Goal: Transaction & Acquisition: Purchase product/service

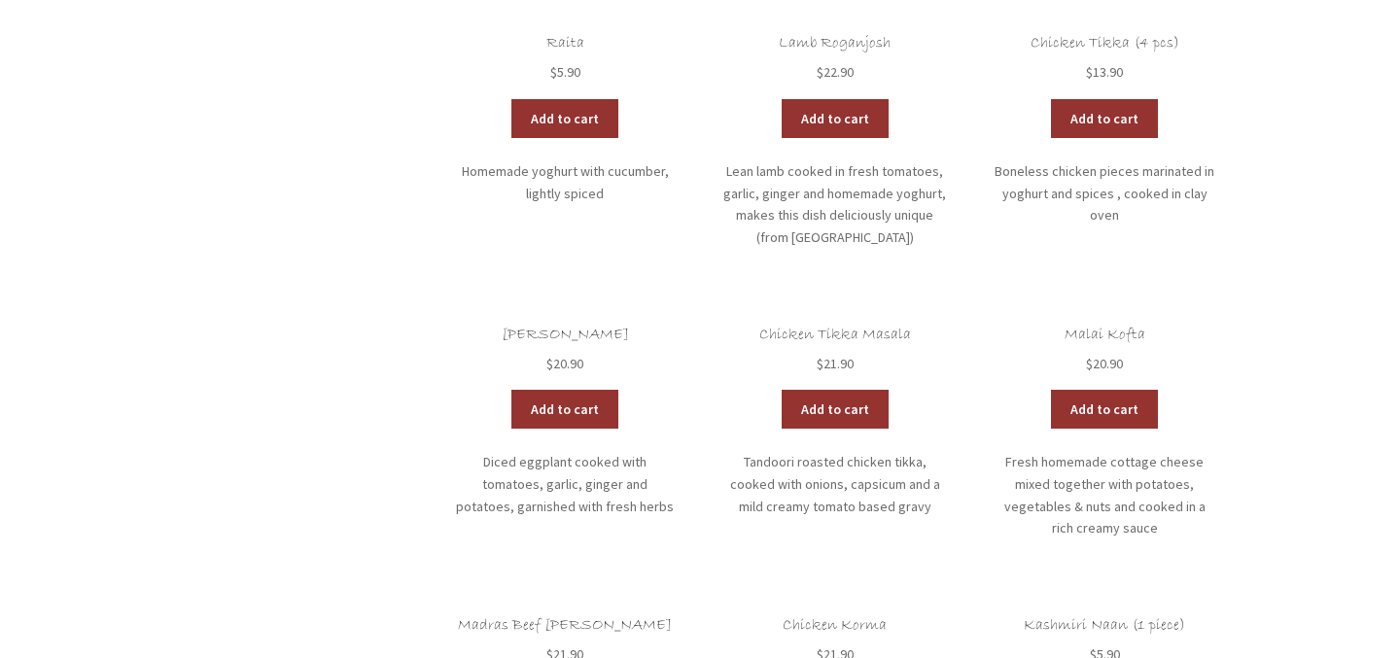
scroll to position [1430, 0]
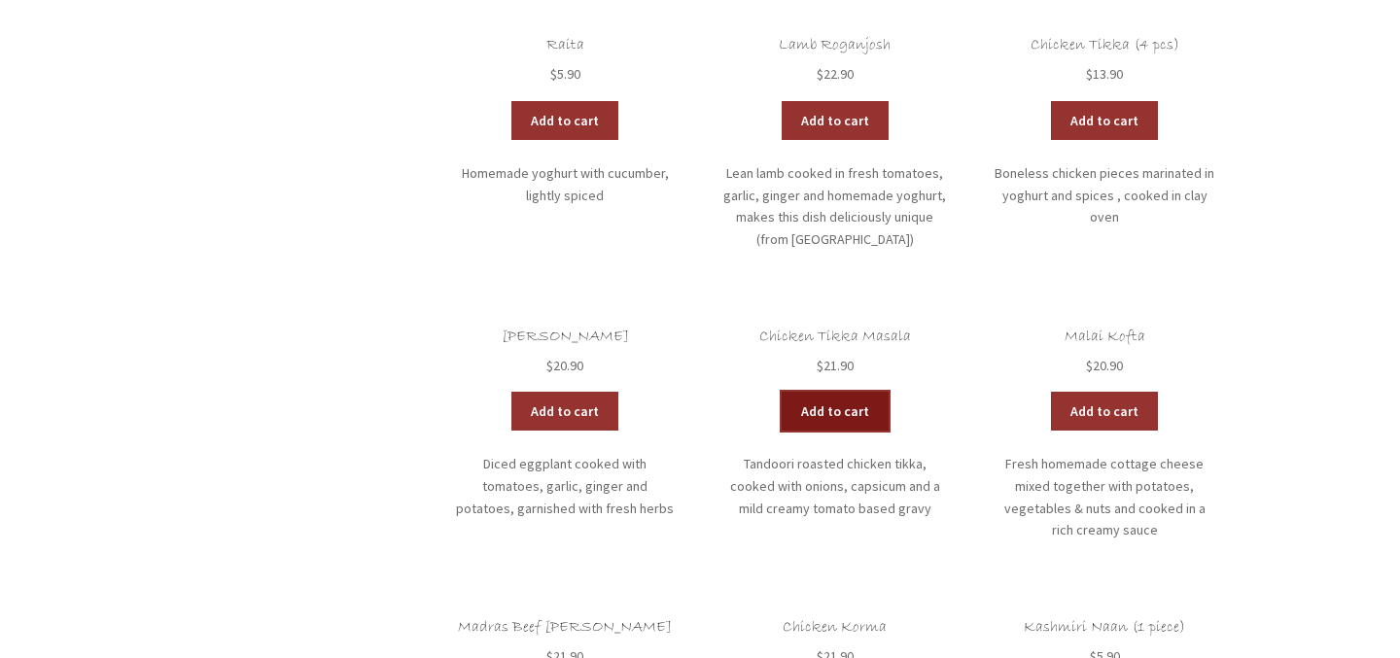
drag, startPoint x: 812, startPoint y: 398, endPoint x: 812, endPoint y: 410, distance: 12.6
click at [844, 392] on link "Add to cart" at bounding box center [835, 411] width 107 height 39
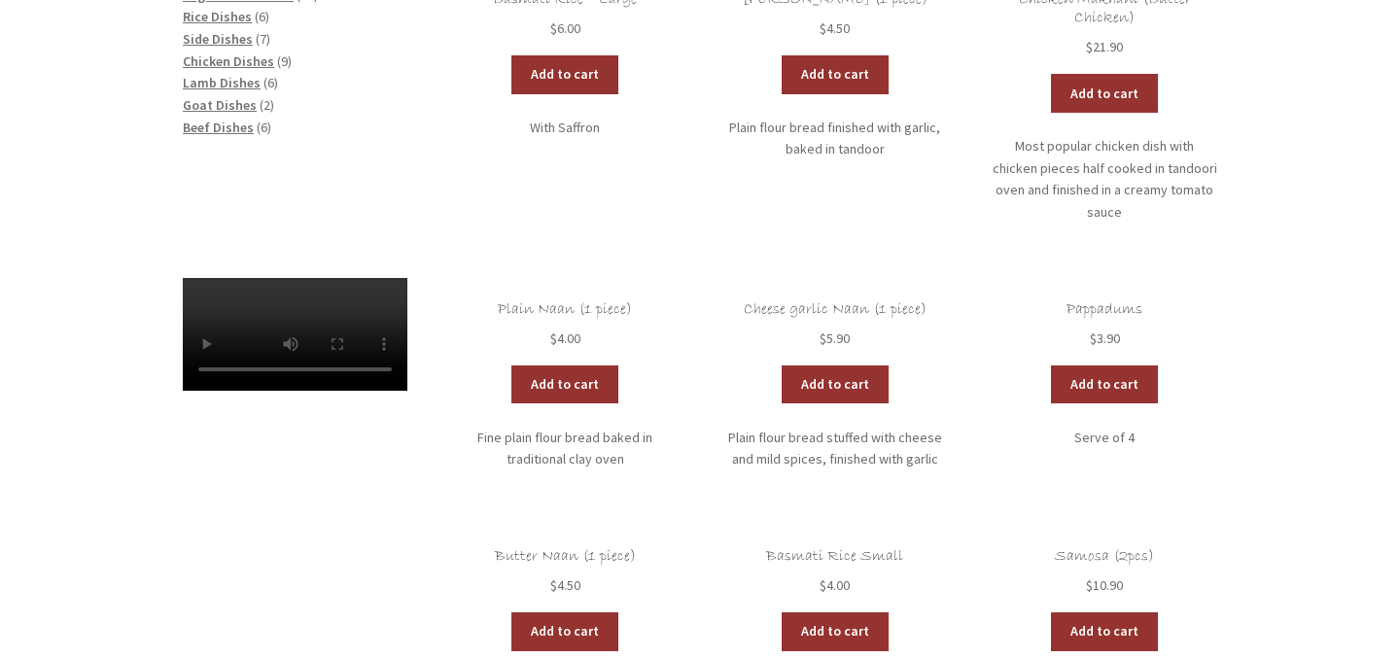
scroll to position [388, 0]
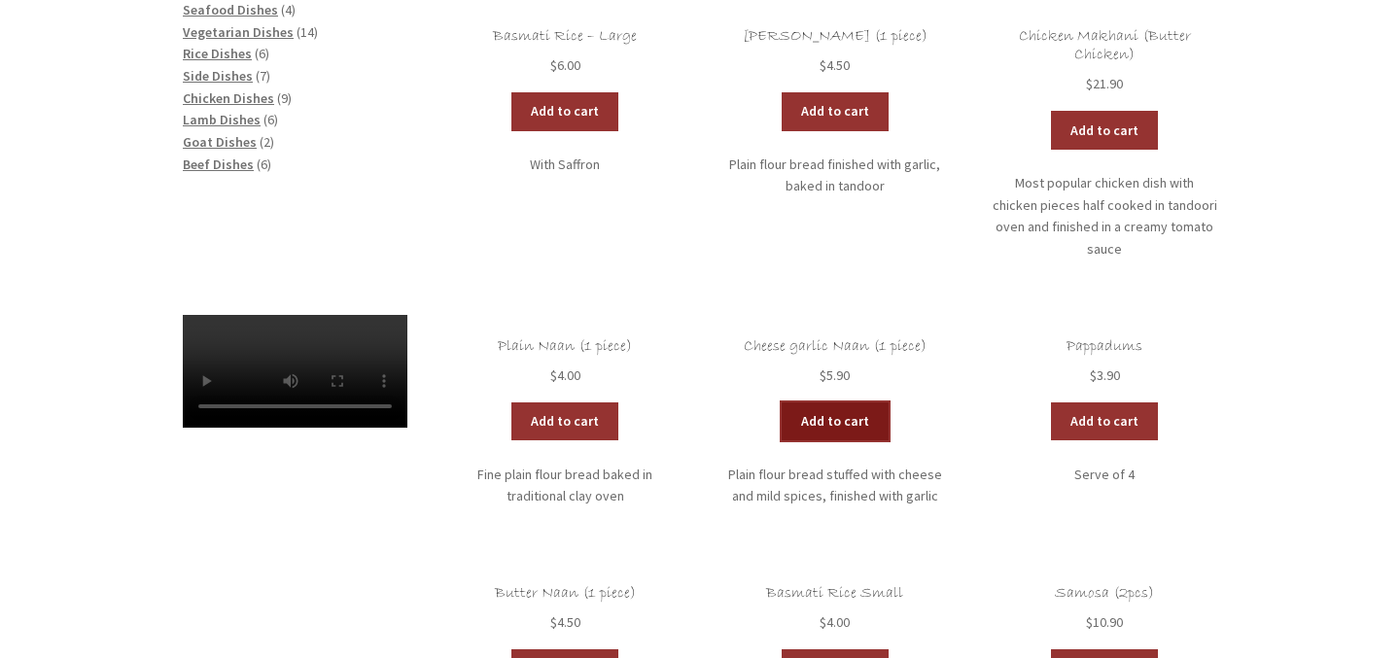
click at [840, 402] on link "Add to cart" at bounding box center [835, 421] width 107 height 39
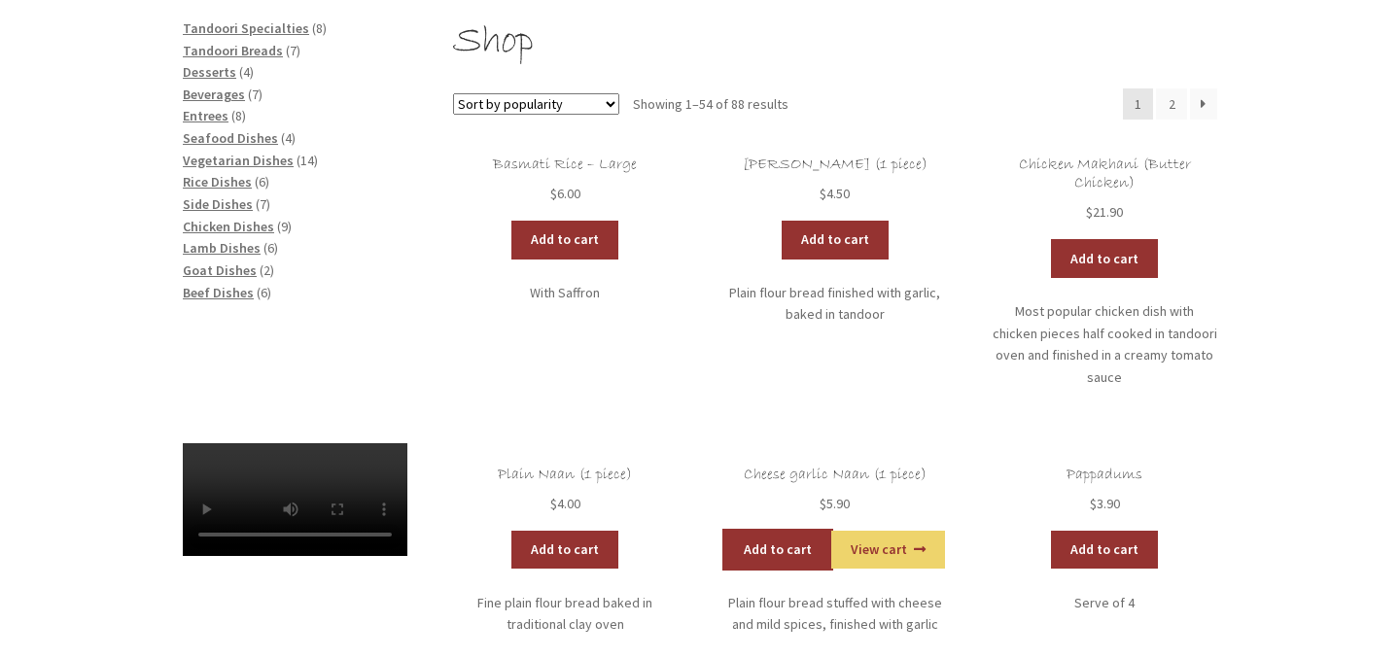
scroll to position [258, 0]
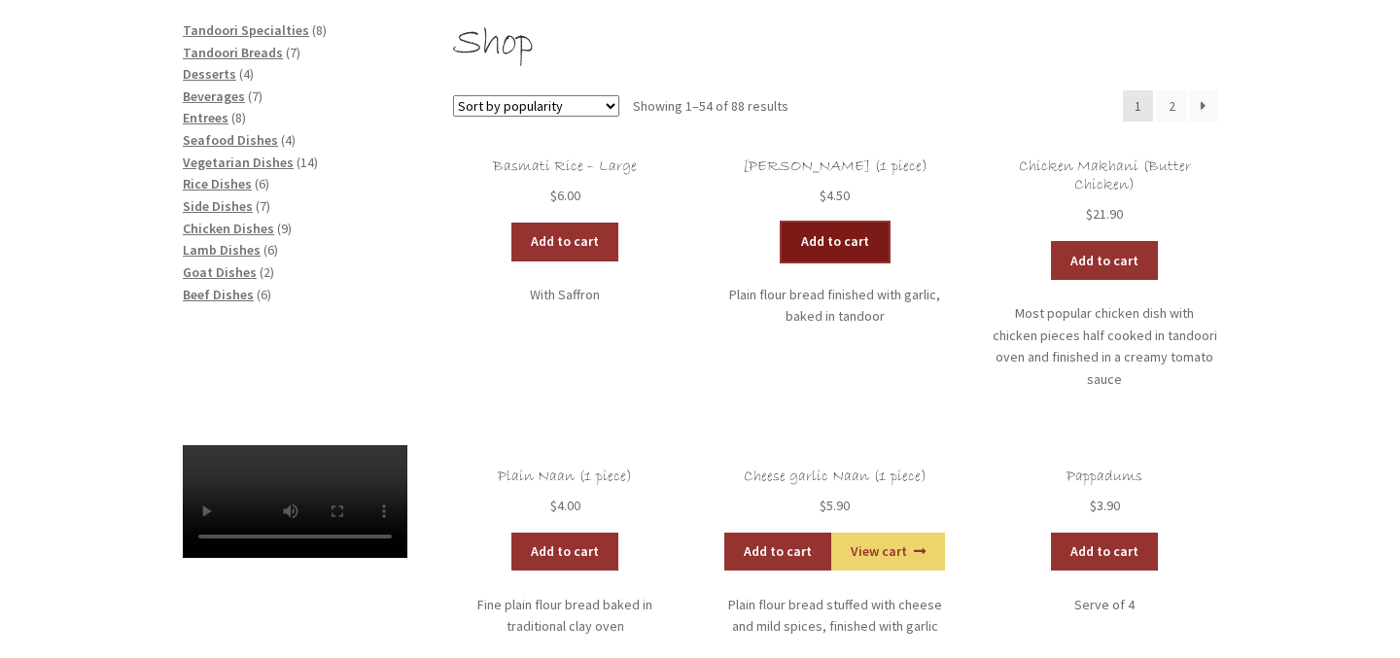
click at [819, 252] on link "Add to cart" at bounding box center [835, 242] width 107 height 39
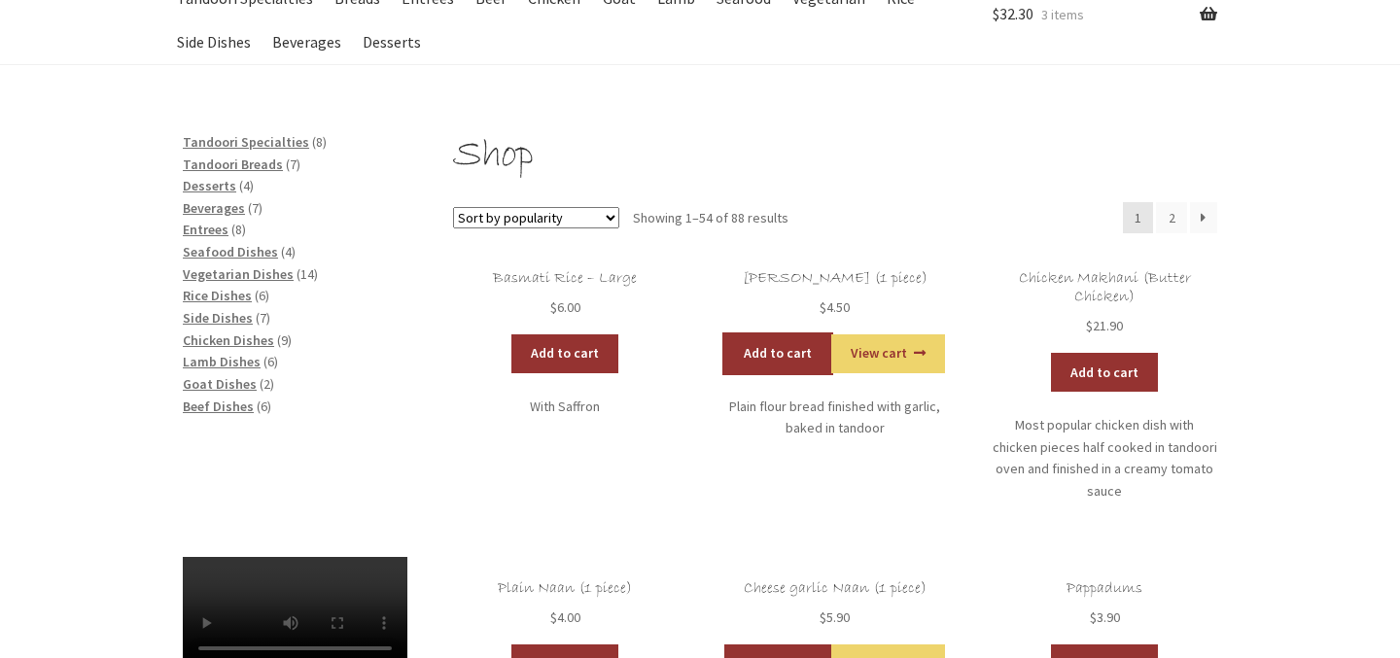
scroll to position [156, 0]
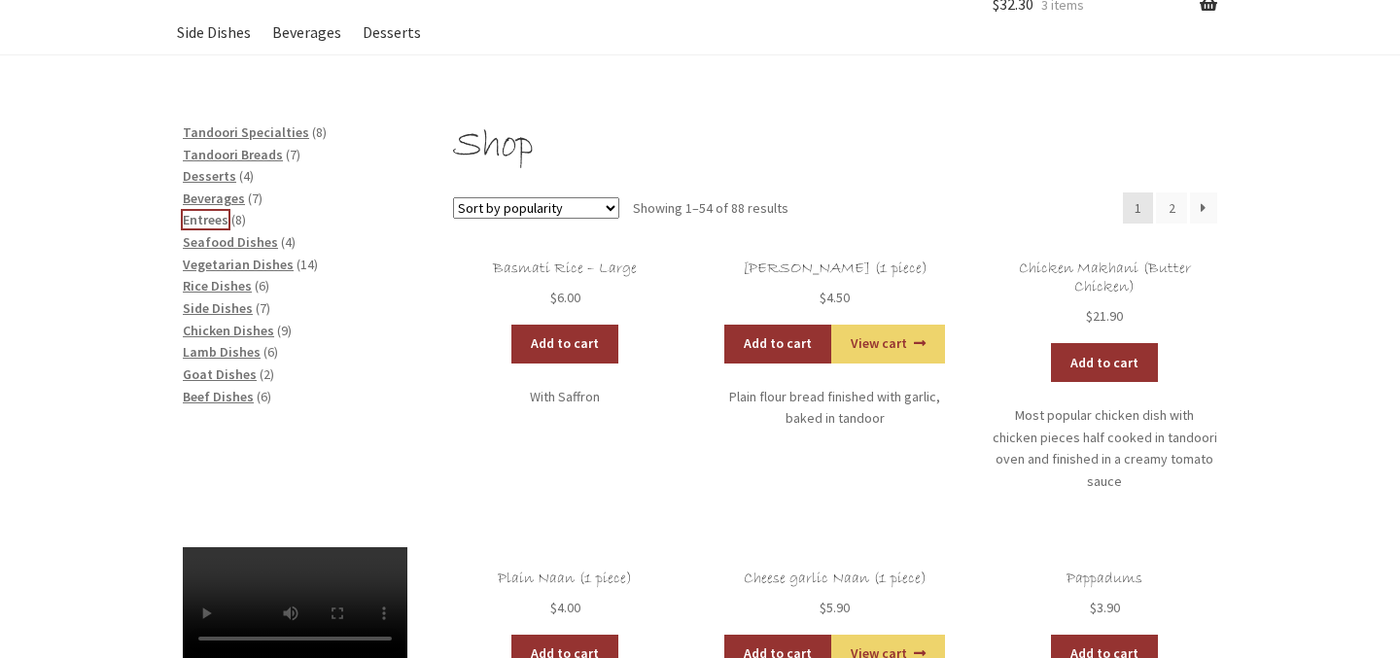
click at [209, 220] on span "Entrees" at bounding box center [206, 219] width 46 height 17
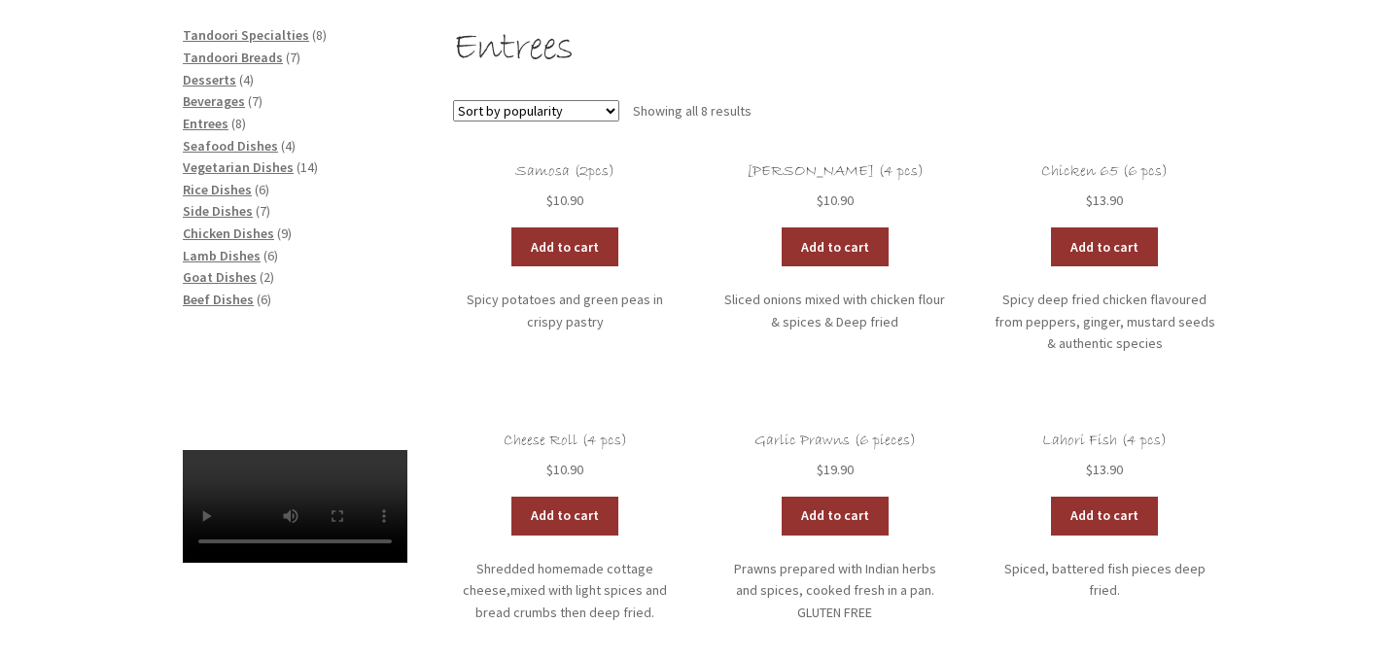
scroll to position [315, 0]
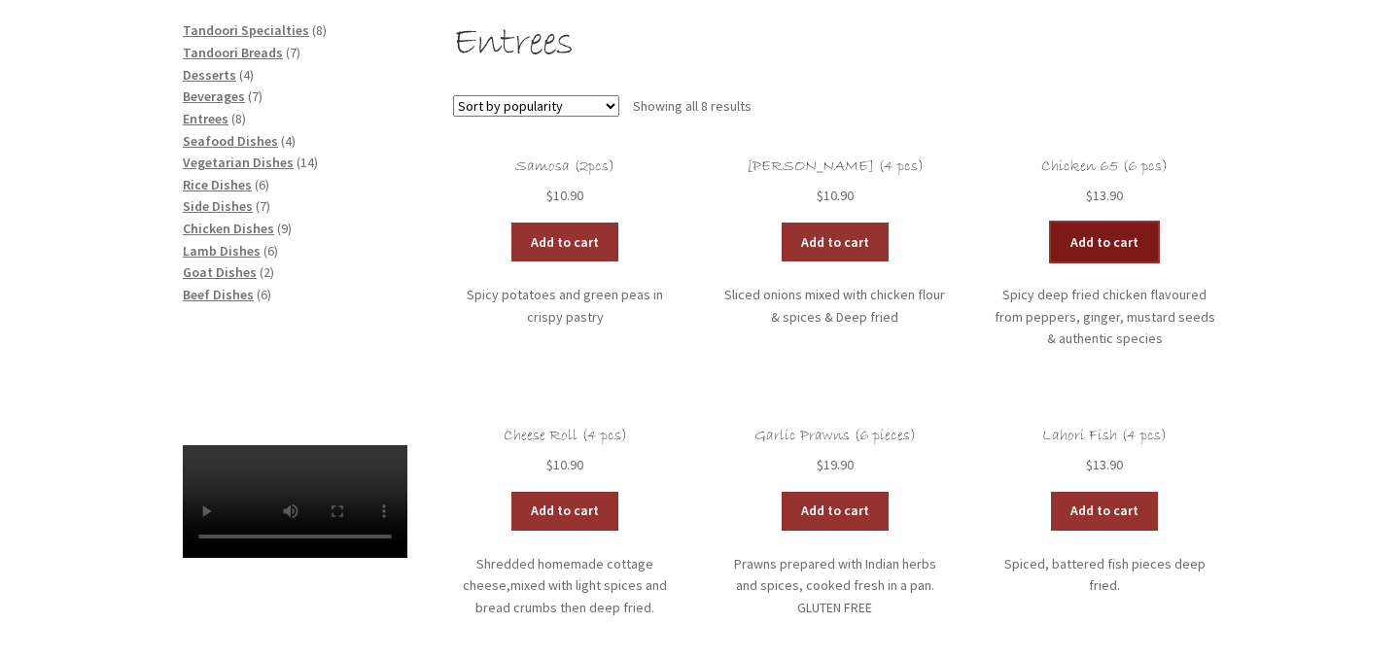
click at [1087, 246] on link "Add to cart" at bounding box center [1104, 242] width 107 height 39
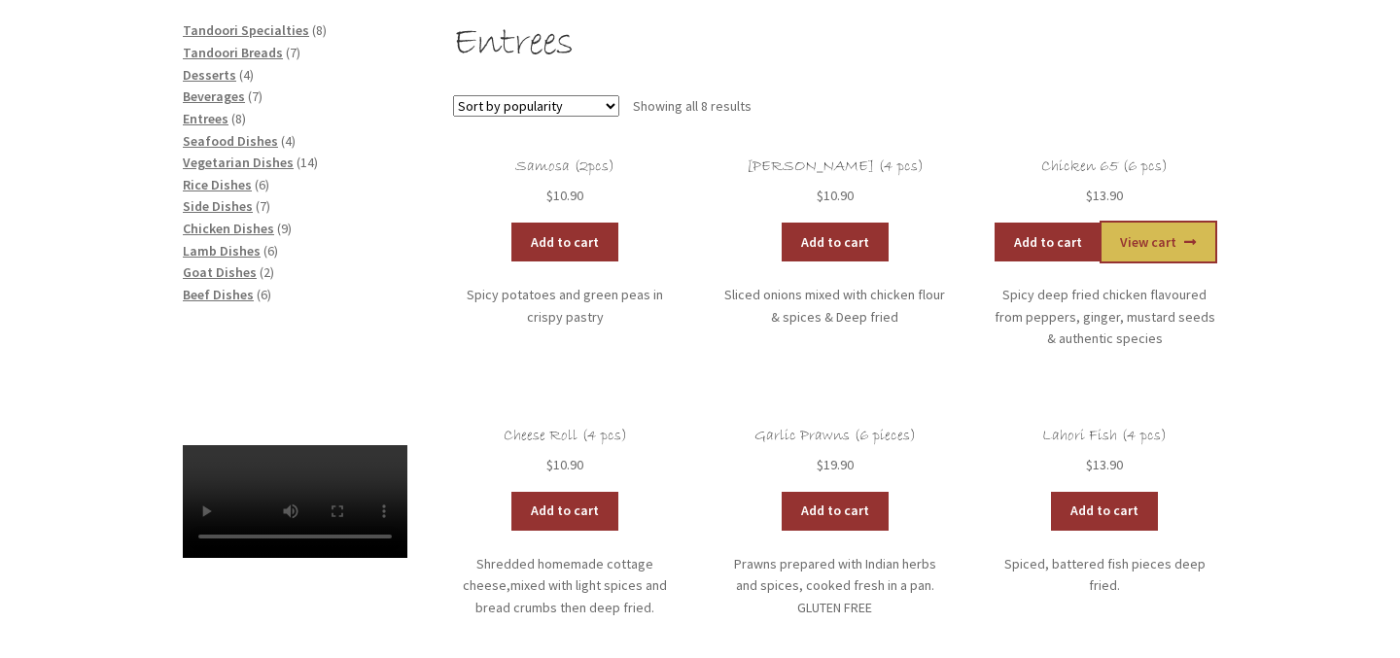
click at [1163, 252] on link "View cart" at bounding box center [1158, 242] width 114 height 39
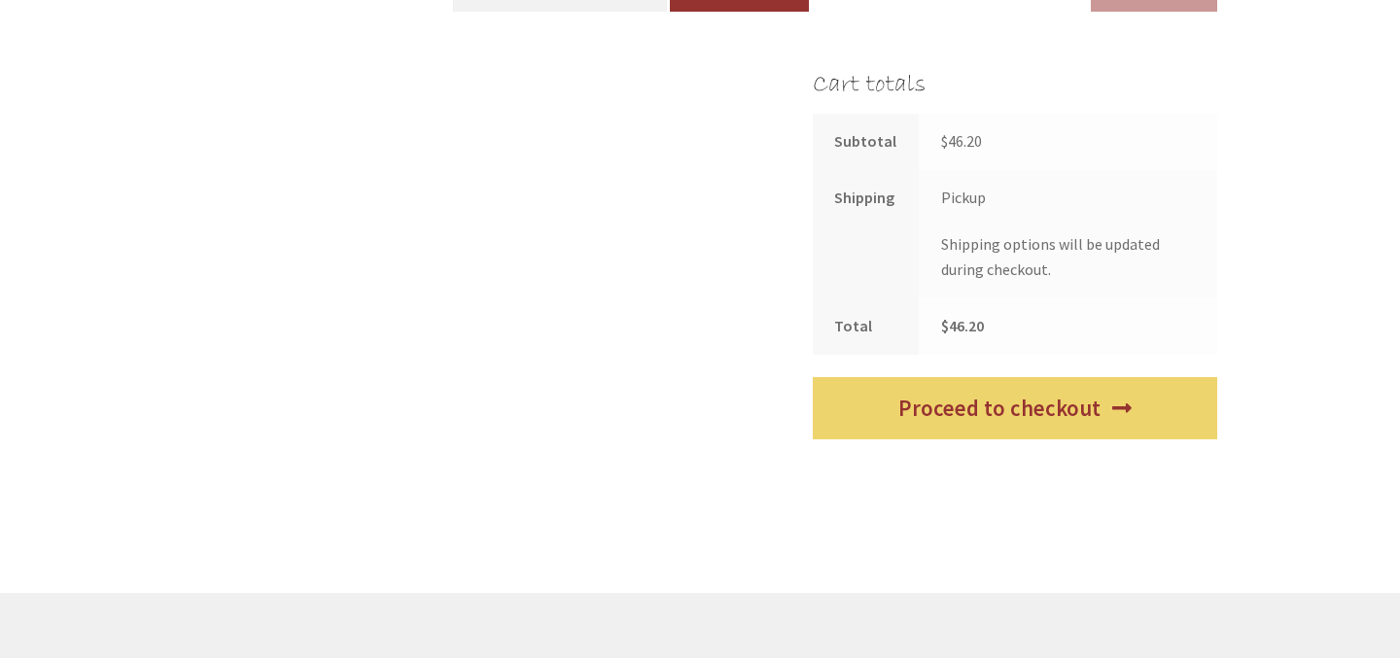
scroll to position [980, 0]
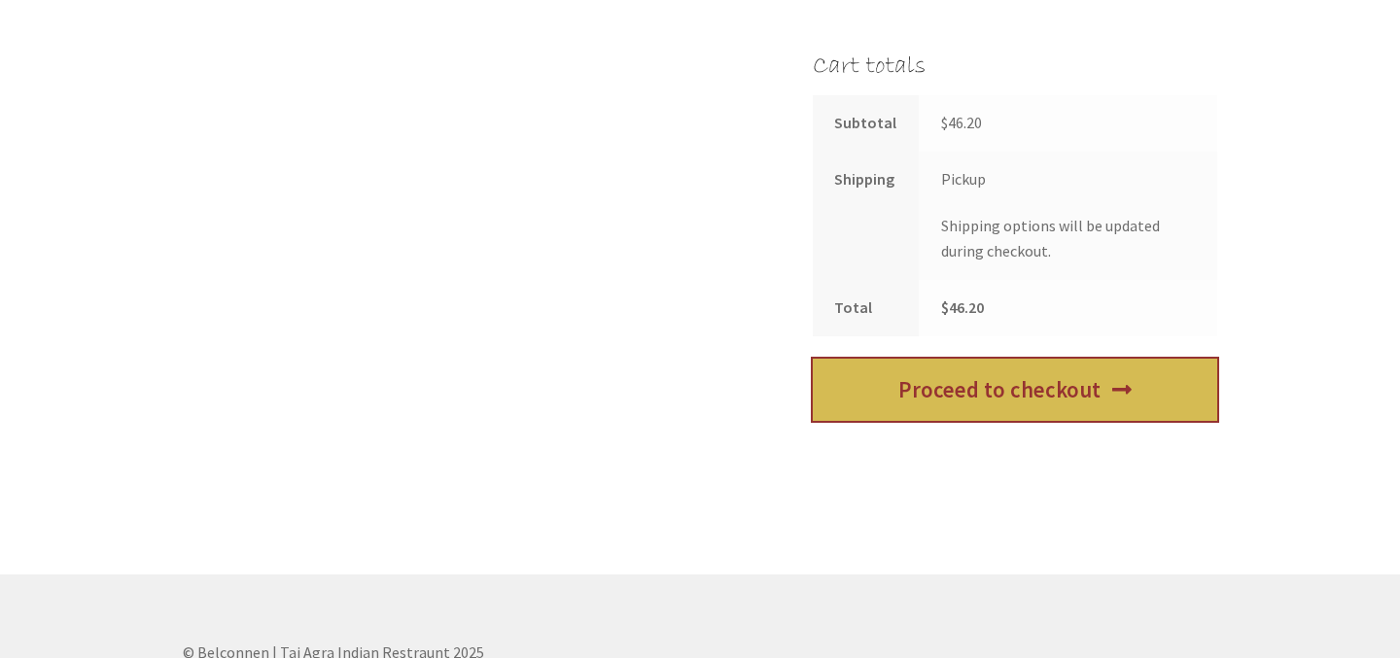
click at [905, 377] on link "Proceed to checkout" at bounding box center [1015, 390] width 404 height 63
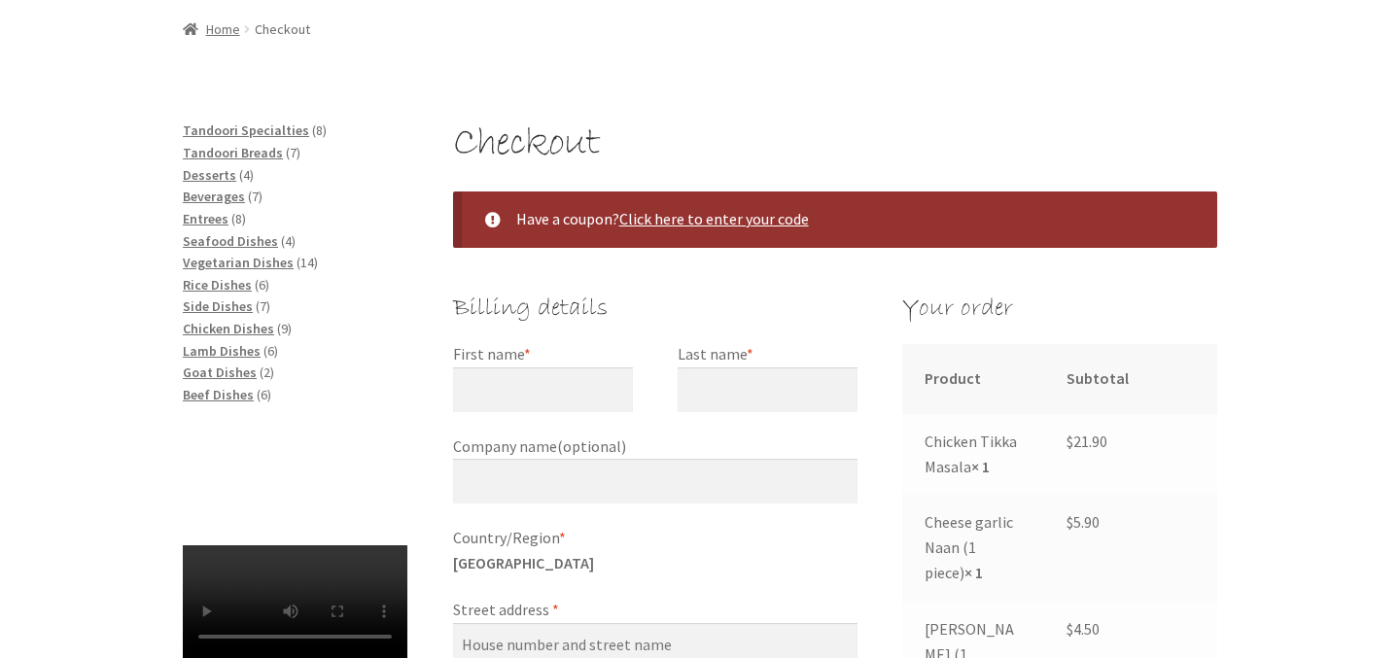
scroll to position [218, 0]
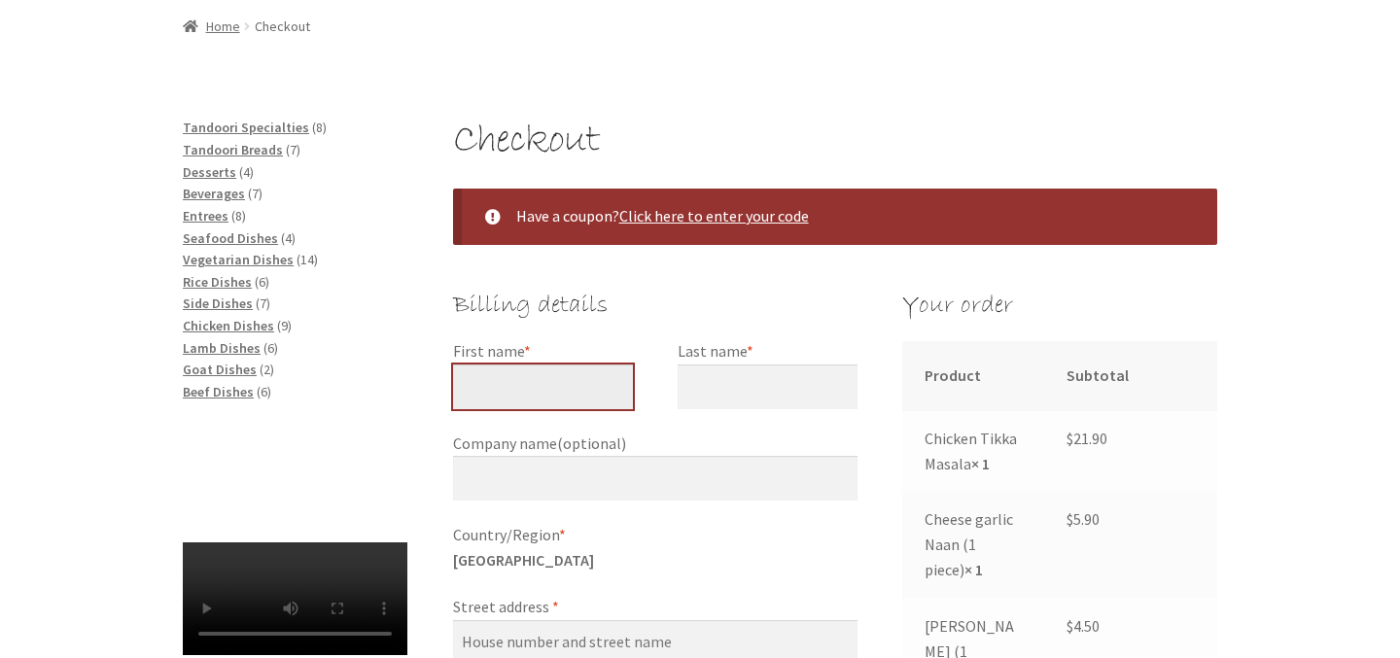
click at [516, 377] on input "First name *" at bounding box center [543, 387] width 180 height 45
type input "Vatsal"
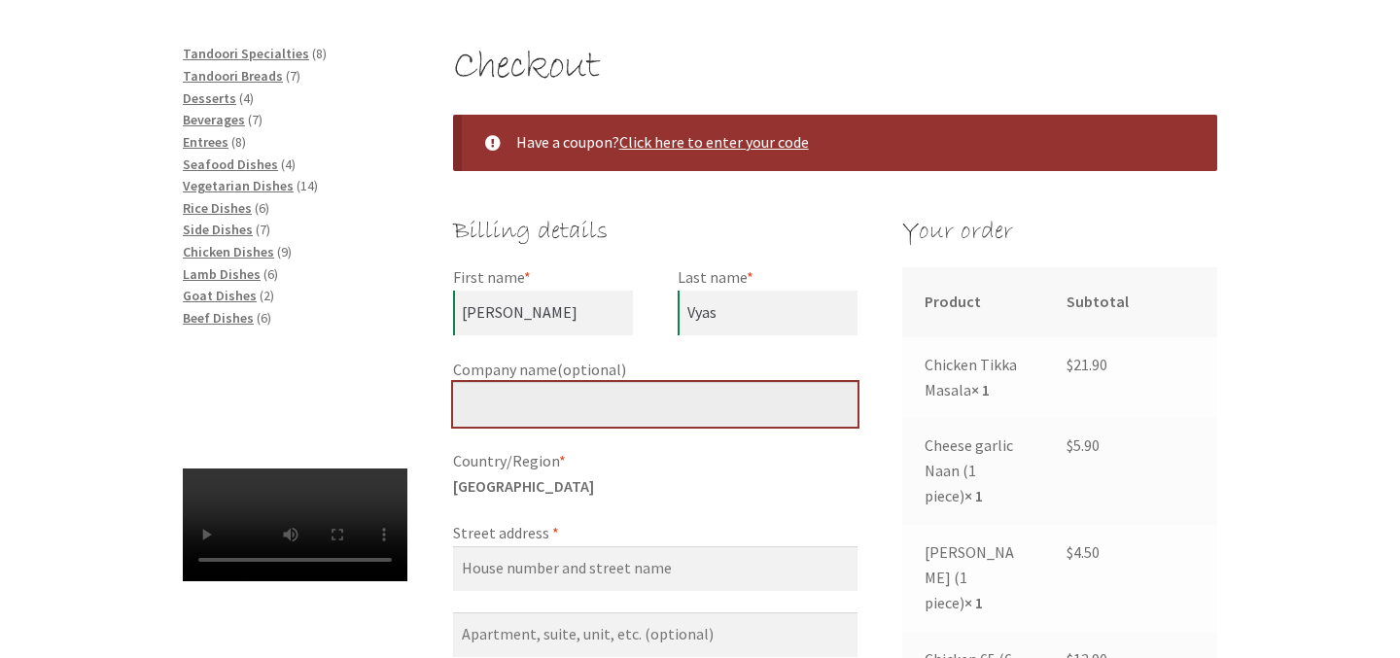
scroll to position [293, 0]
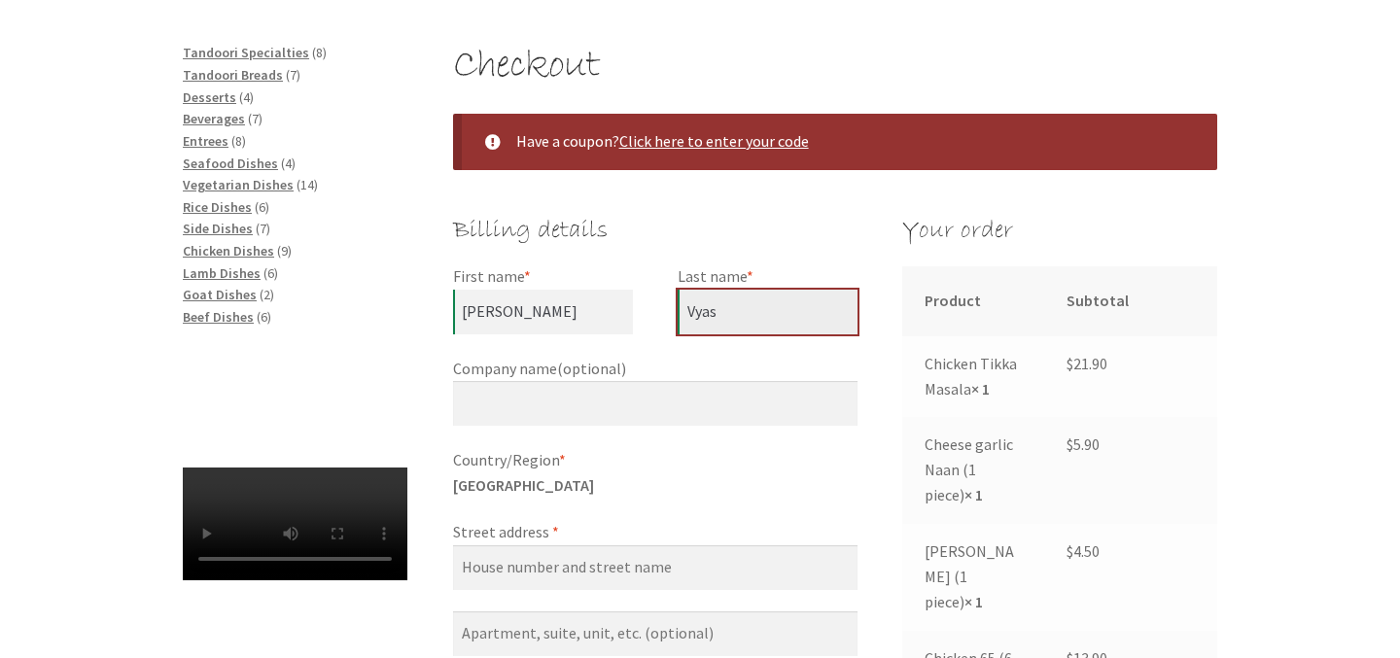
click at [756, 315] on input "Vyas" at bounding box center [768, 312] width 180 height 45
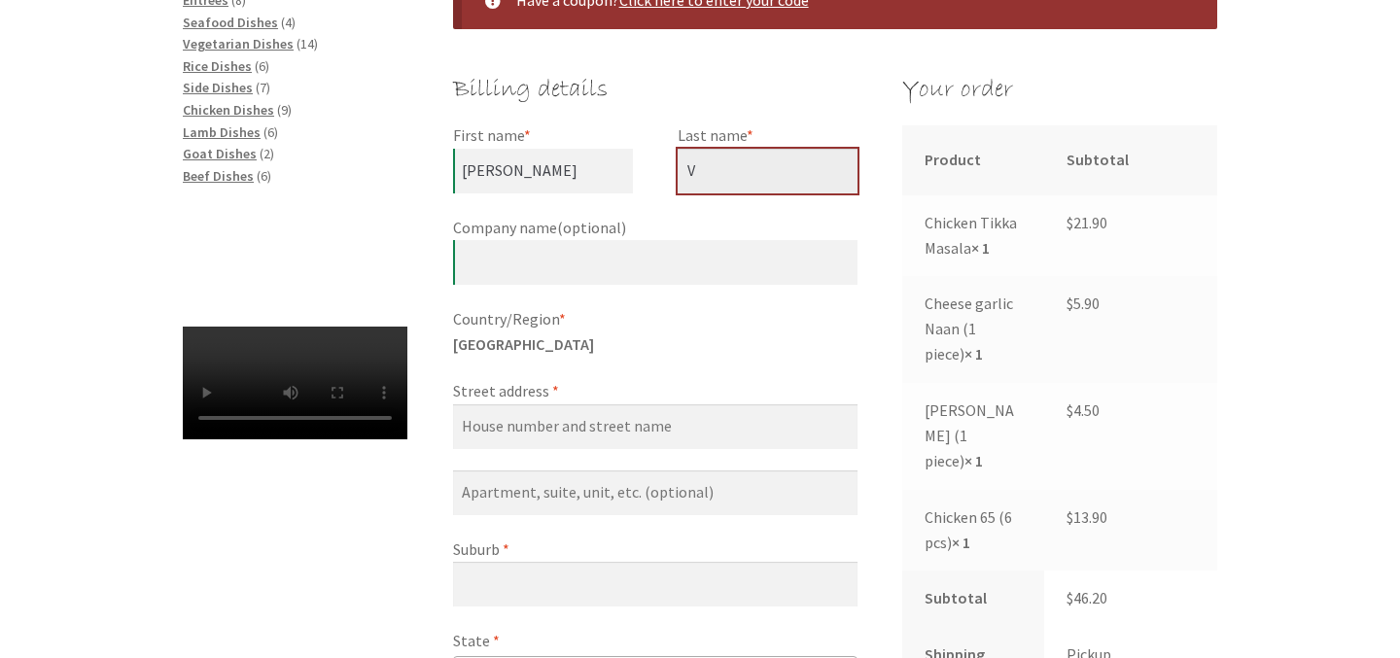
scroll to position [446, 0]
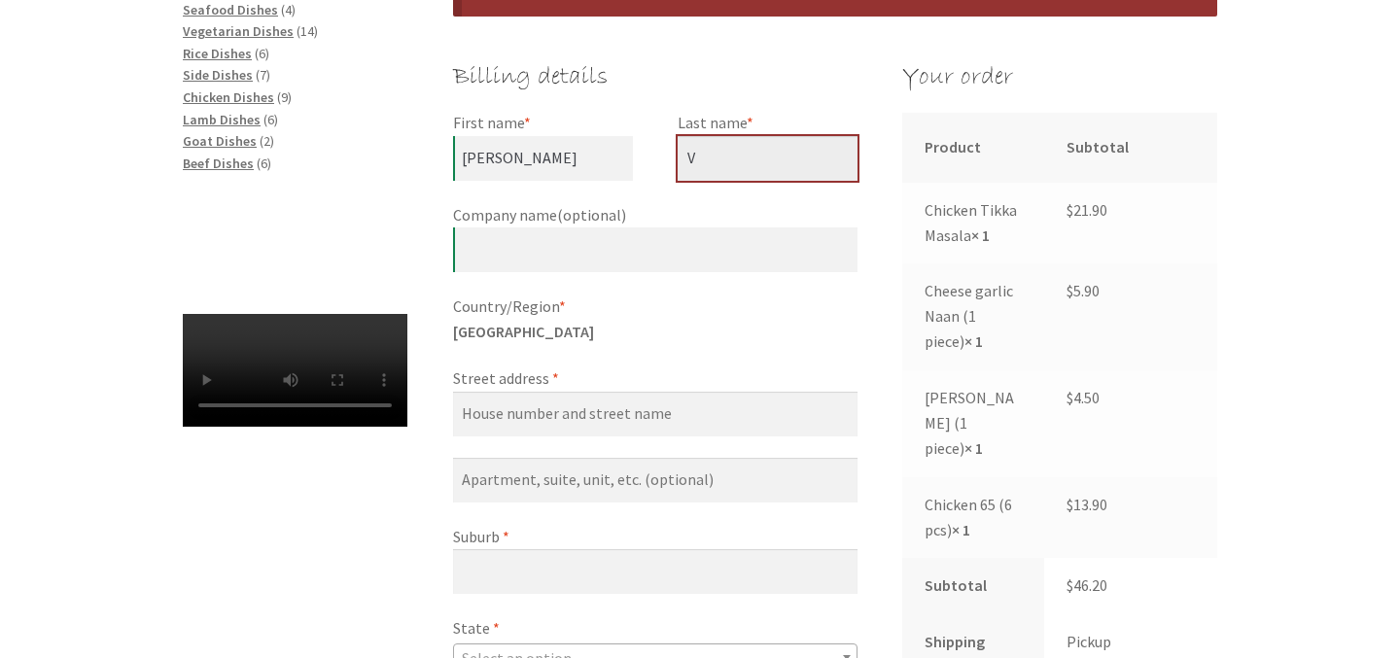
type input "V"
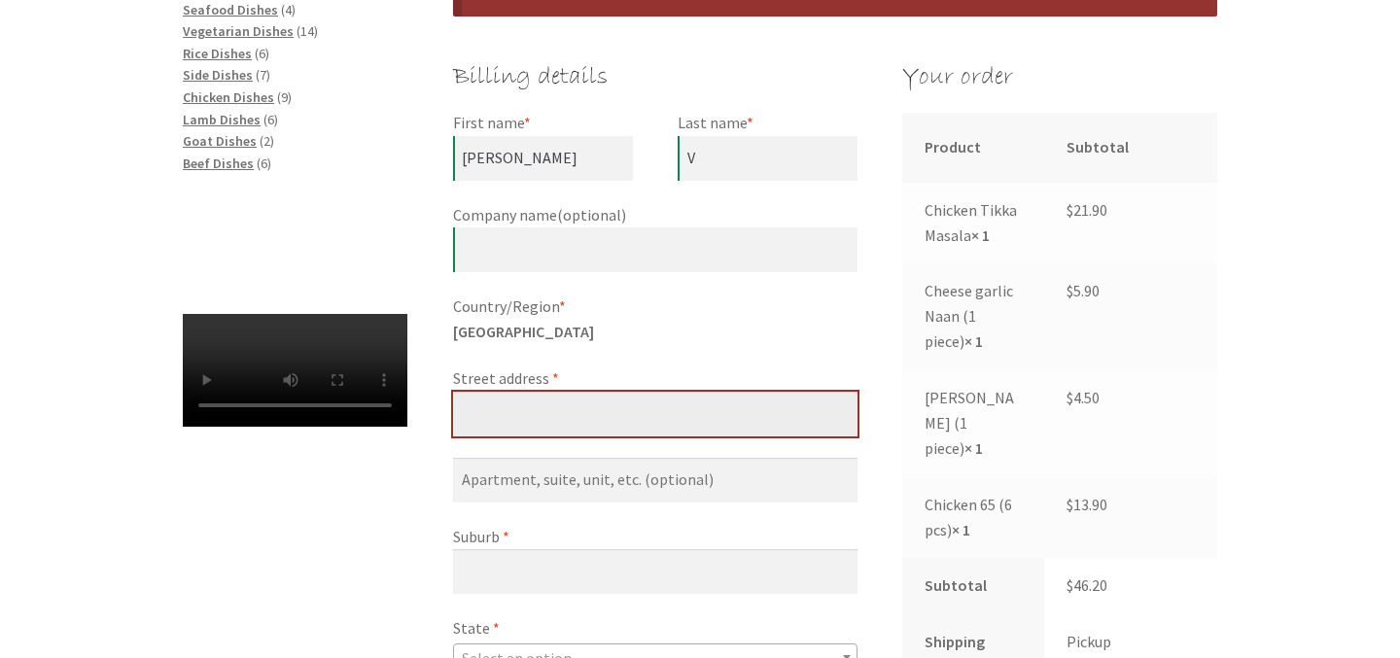
click at [606, 431] on input "Street address *" at bounding box center [655, 414] width 404 height 45
type input "134 Karoo Road"
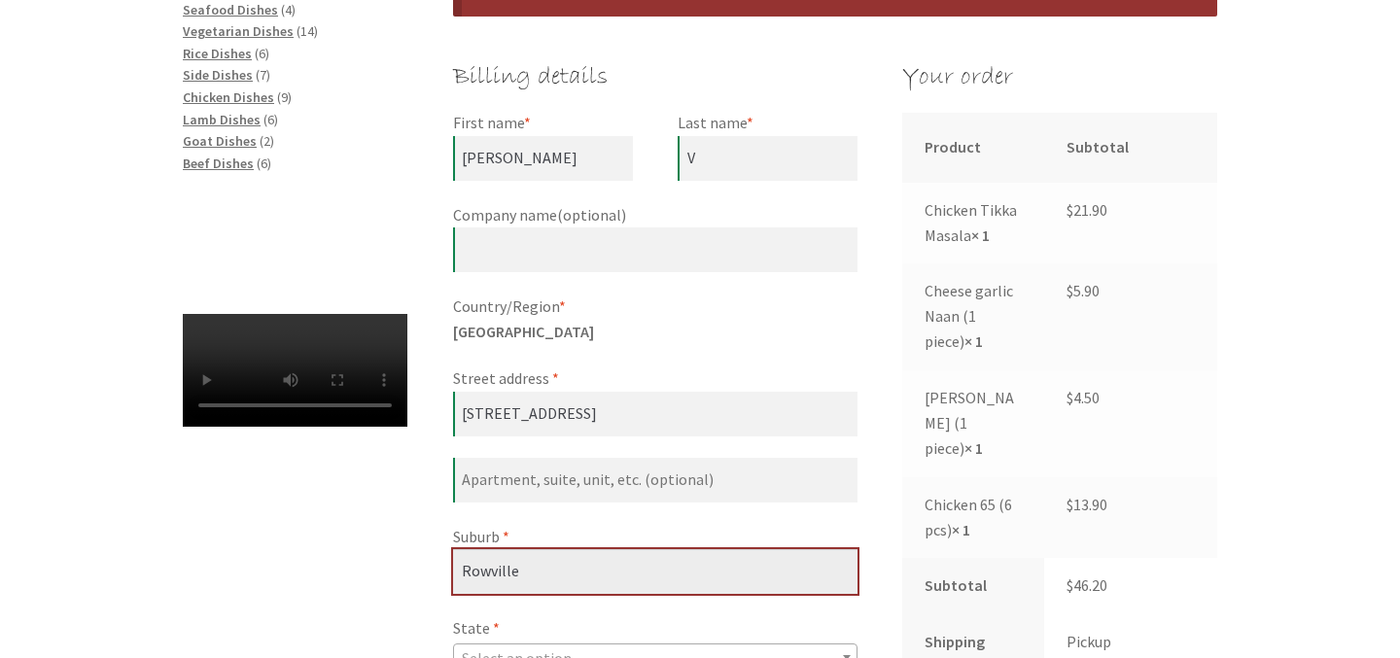
type input "Rowville"
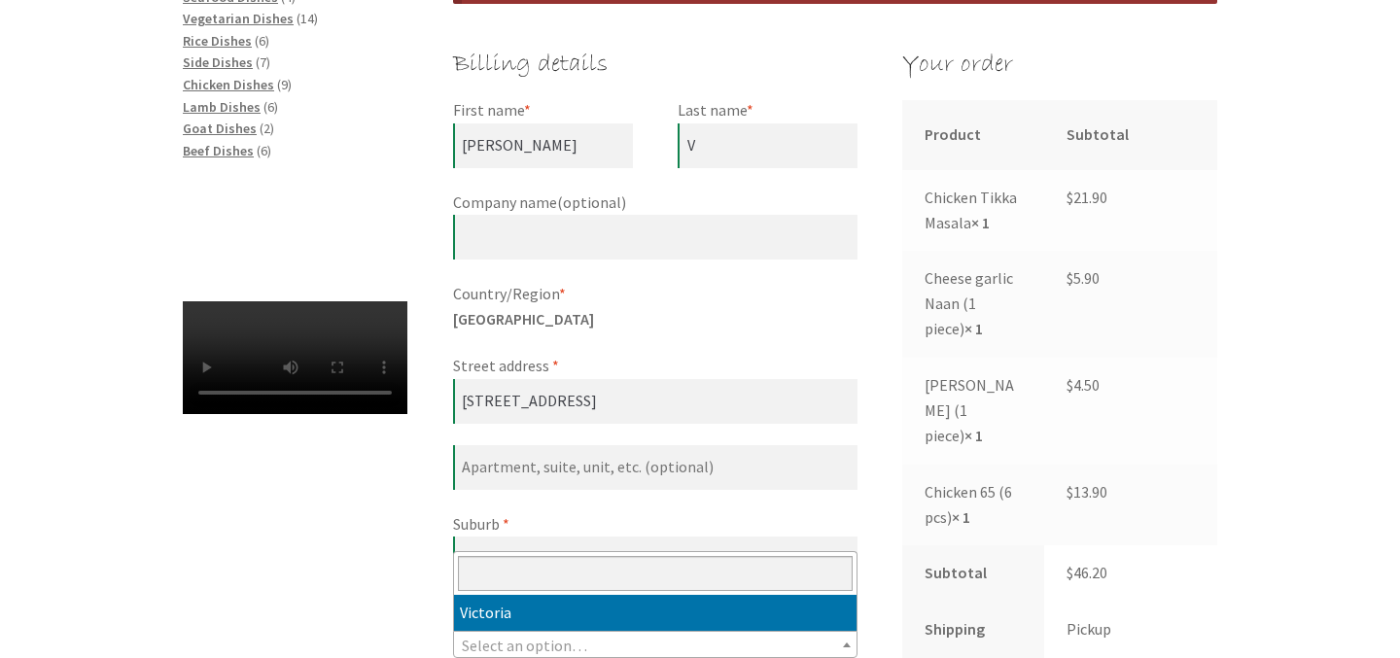
select select "VIC"
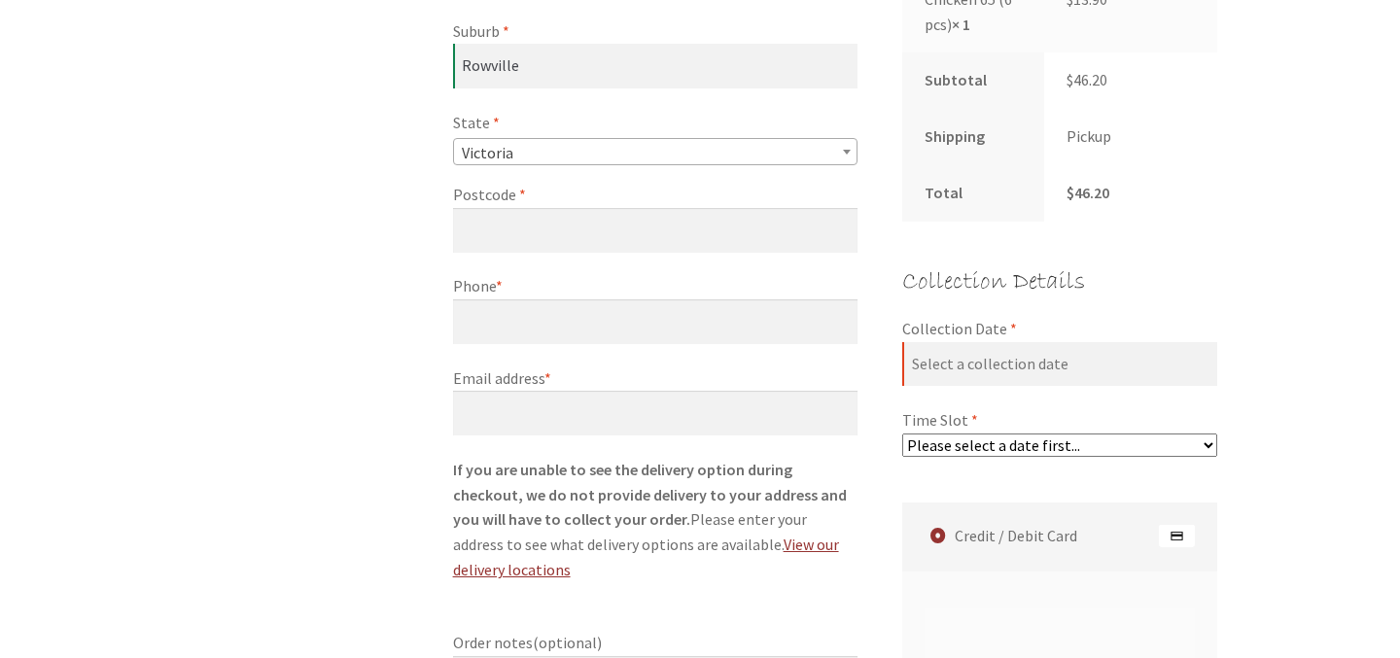
scroll to position [953, 0]
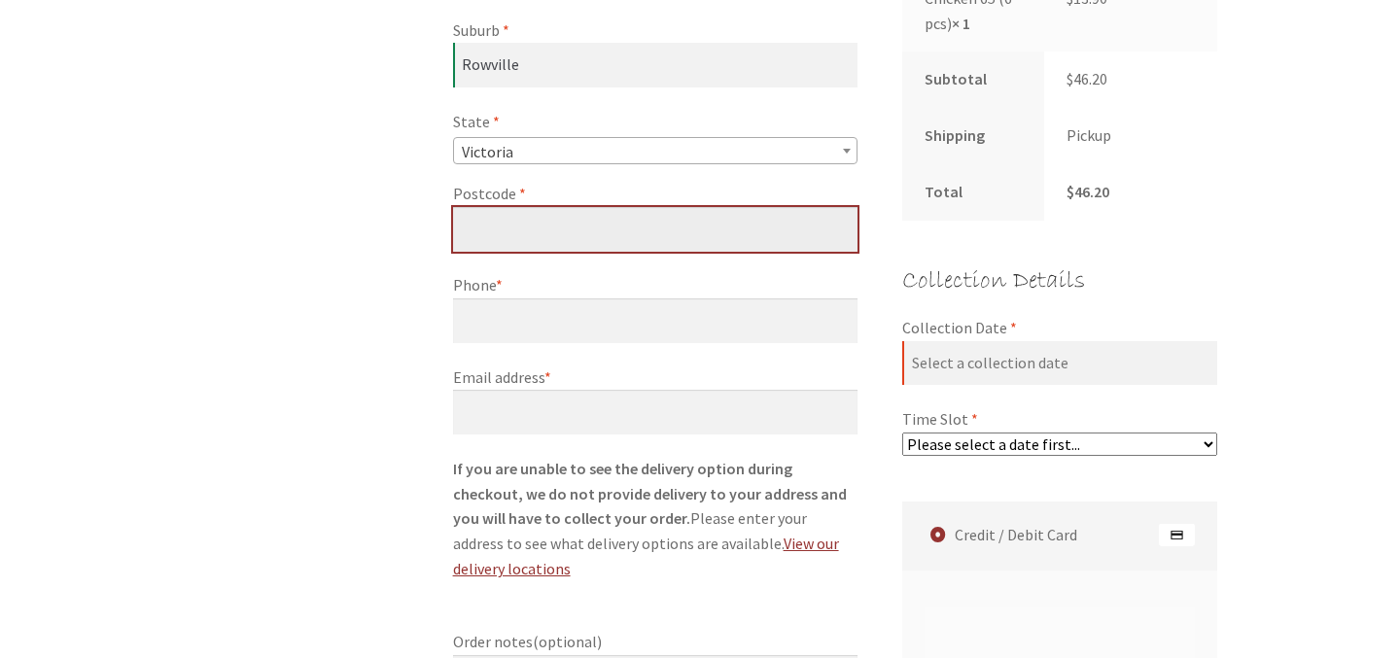
click at [597, 209] on input "Postcode *" at bounding box center [655, 229] width 404 height 45
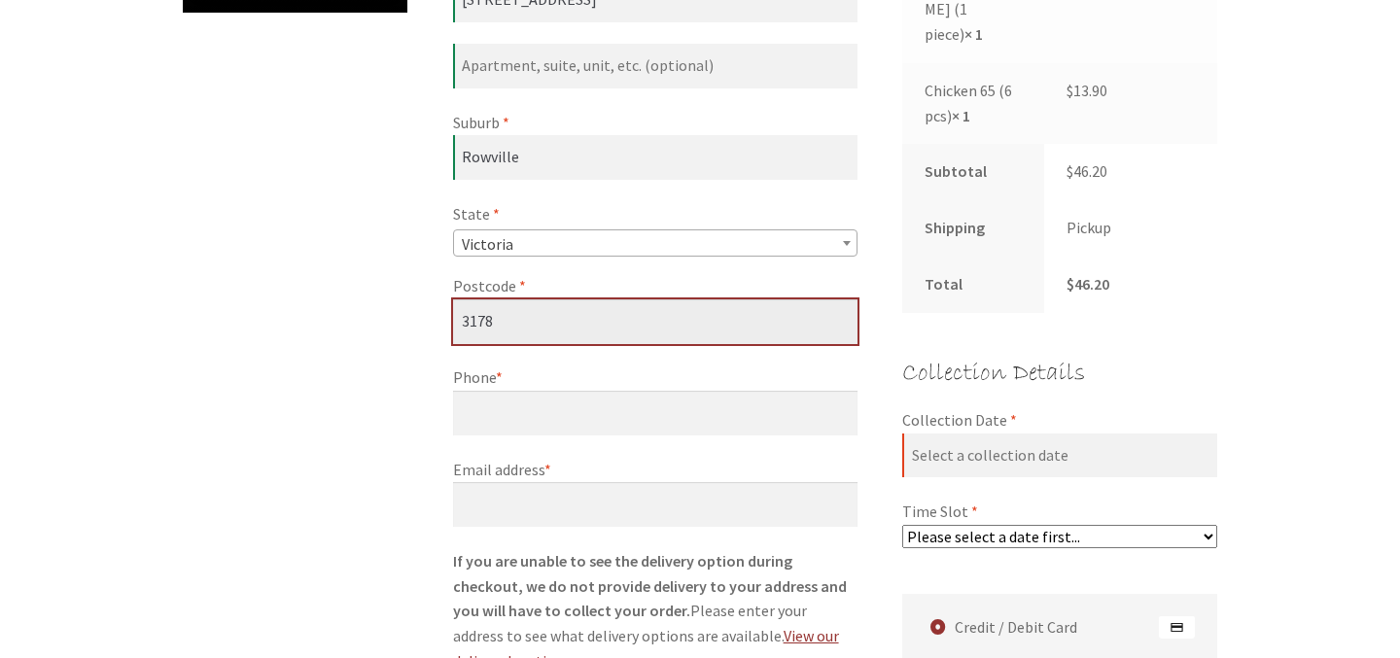
scroll to position [926, 0]
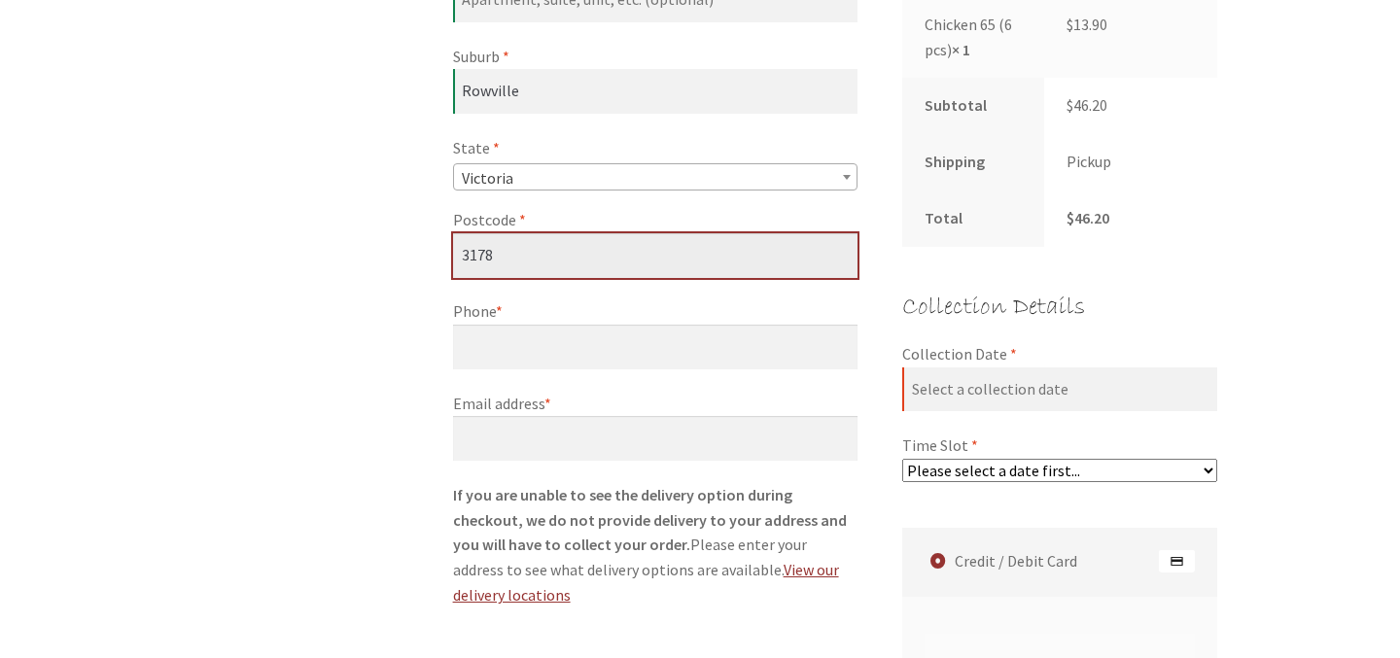
type input "3178"
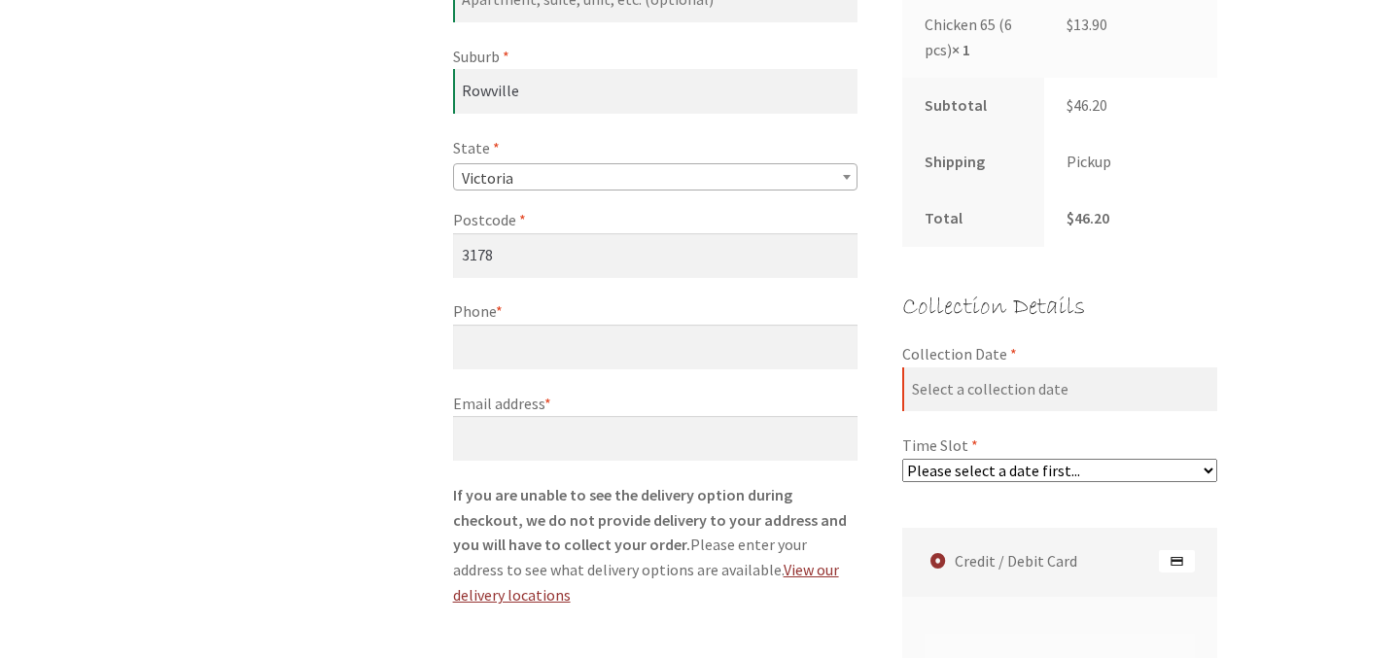
click at [1017, 459] on select "Please select a date first..." at bounding box center [1059, 470] width 315 height 23
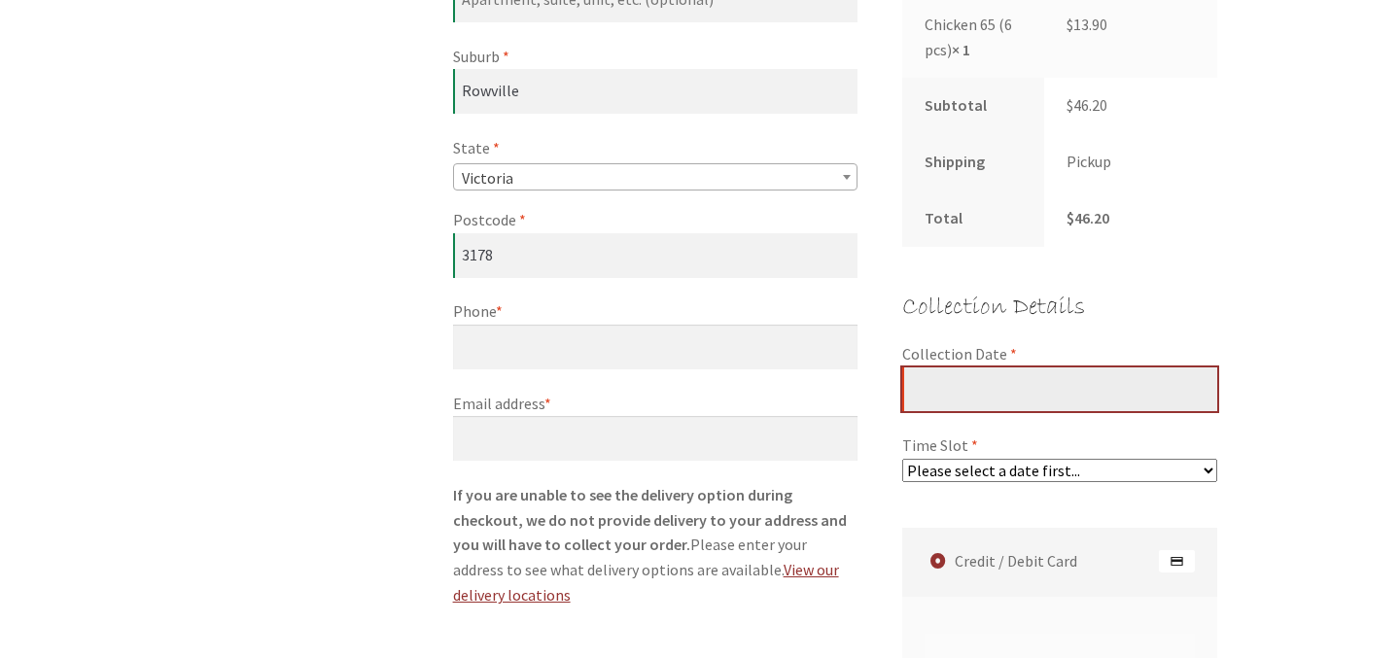
click at [977, 367] on input "Collection Date *" at bounding box center [1059, 389] width 315 height 45
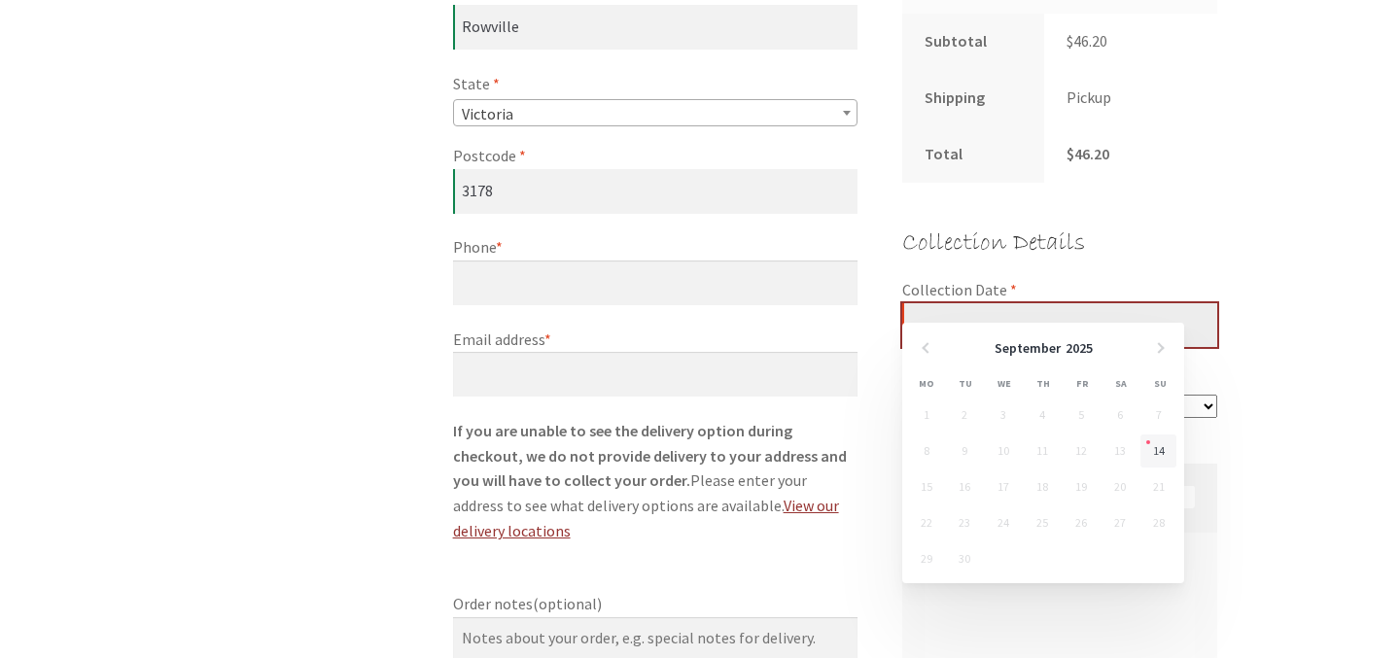
scroll to position [1001, 0]
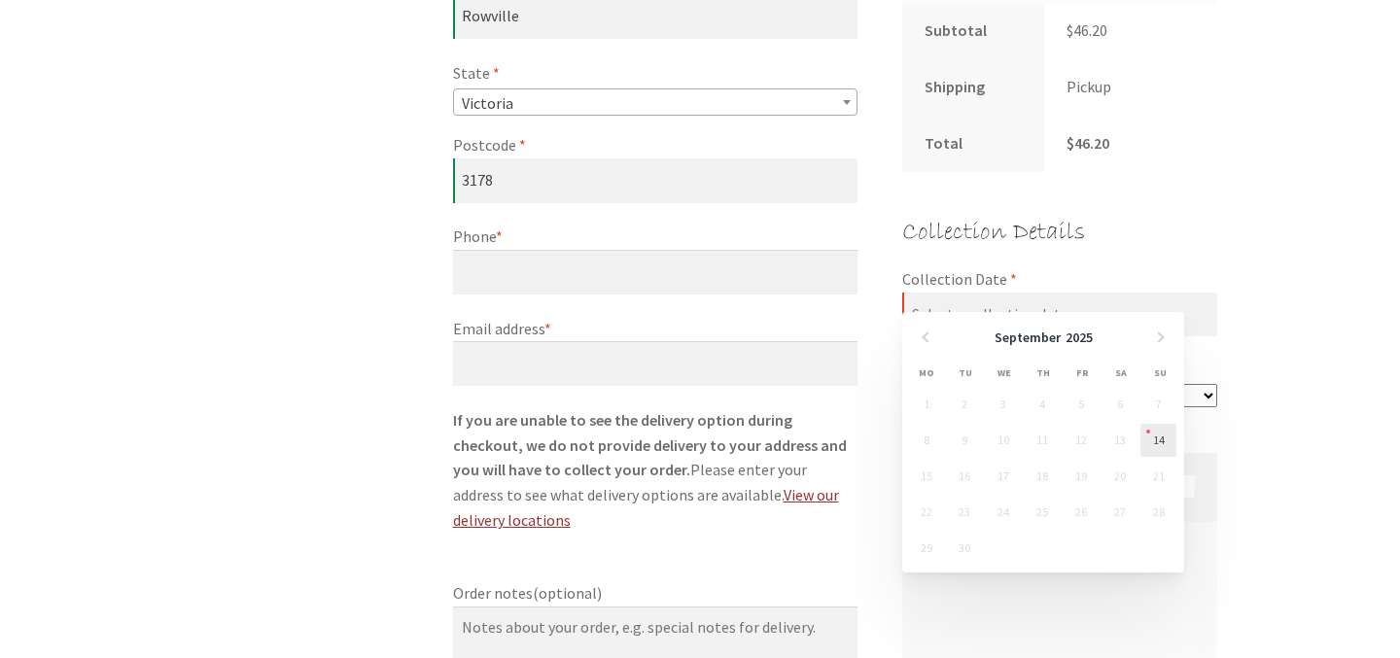
click at [1159, 437] on link "14" at bounding box center [1158, 440] width 36 height 33
type input "[DATE]"
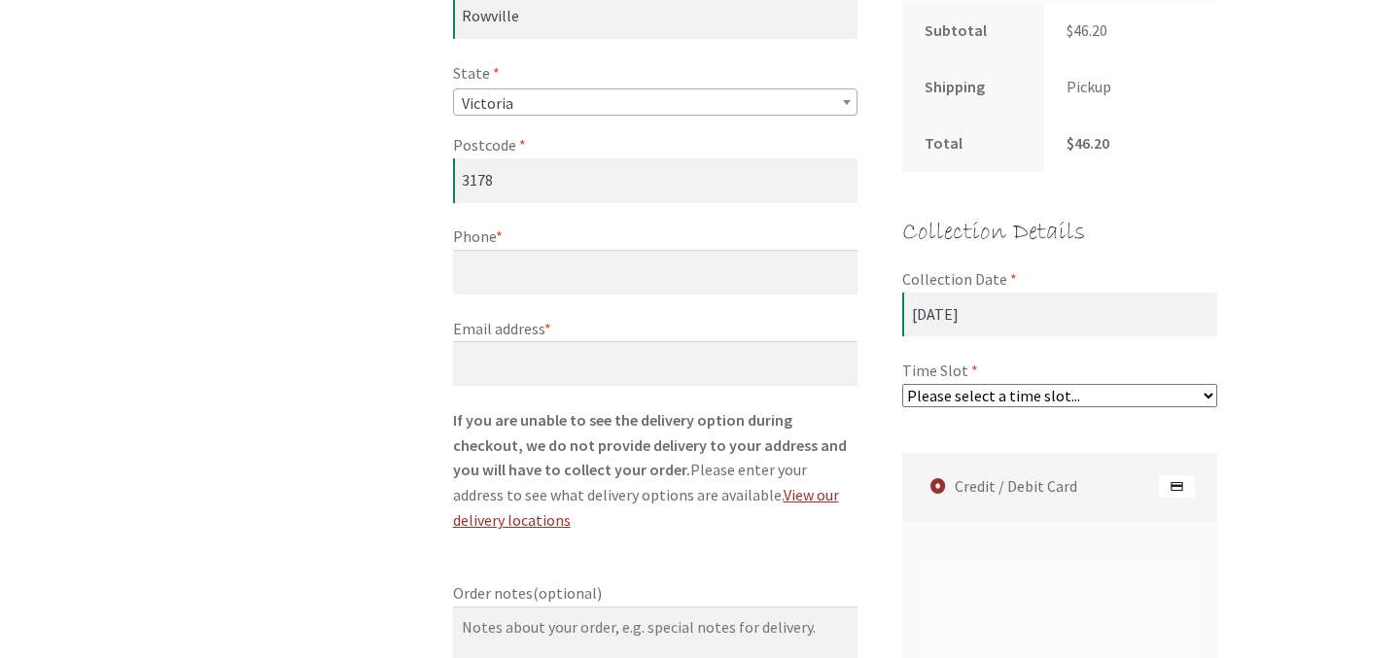
click at [1051, 384] on select "Please select a time slot... 08:25 PM - 08:55 PM 08:55 PM - 09:25 PM" at bounding box center [1059, 395] width 315 height 23
select select "60c2ef62db861/5|0.00"
click at [902, 384] on select "Please select a time slot... 08:25 PM - 08:55 PM 08:55 PM - 09:25 PM" at bounding box center [1059, 395] width 315 height 23
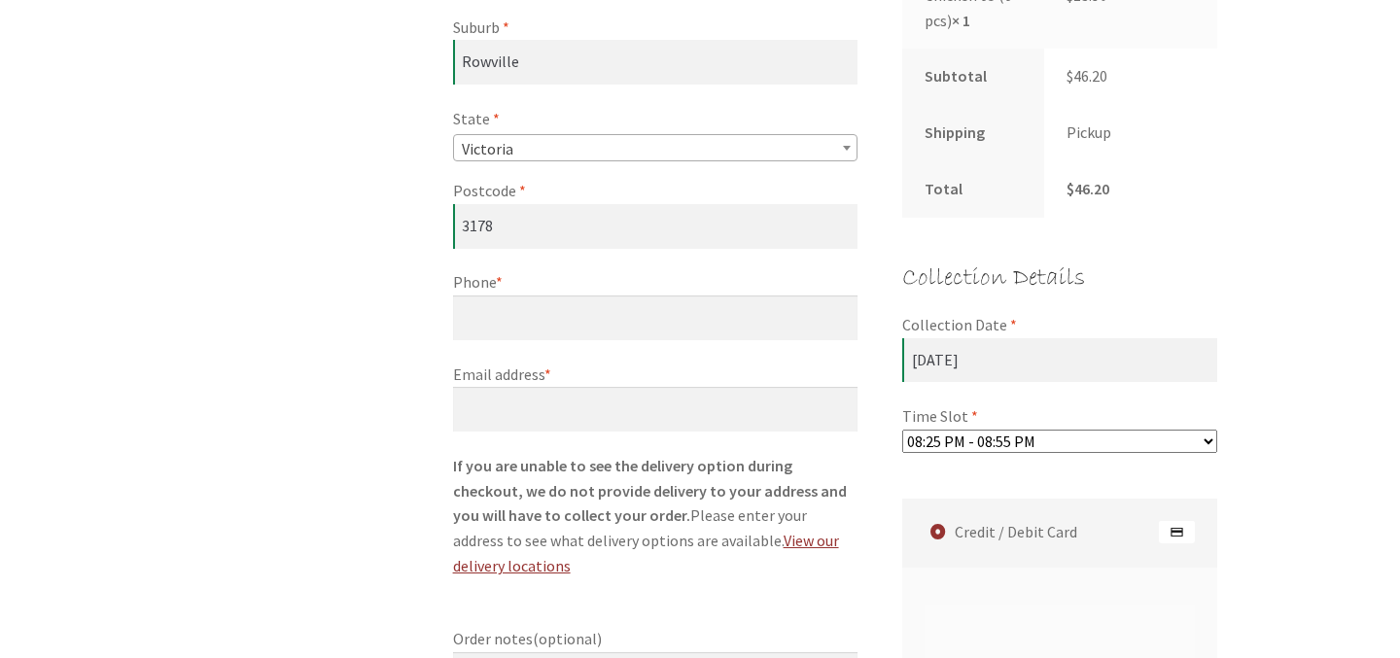
scroll to position [946, 0]
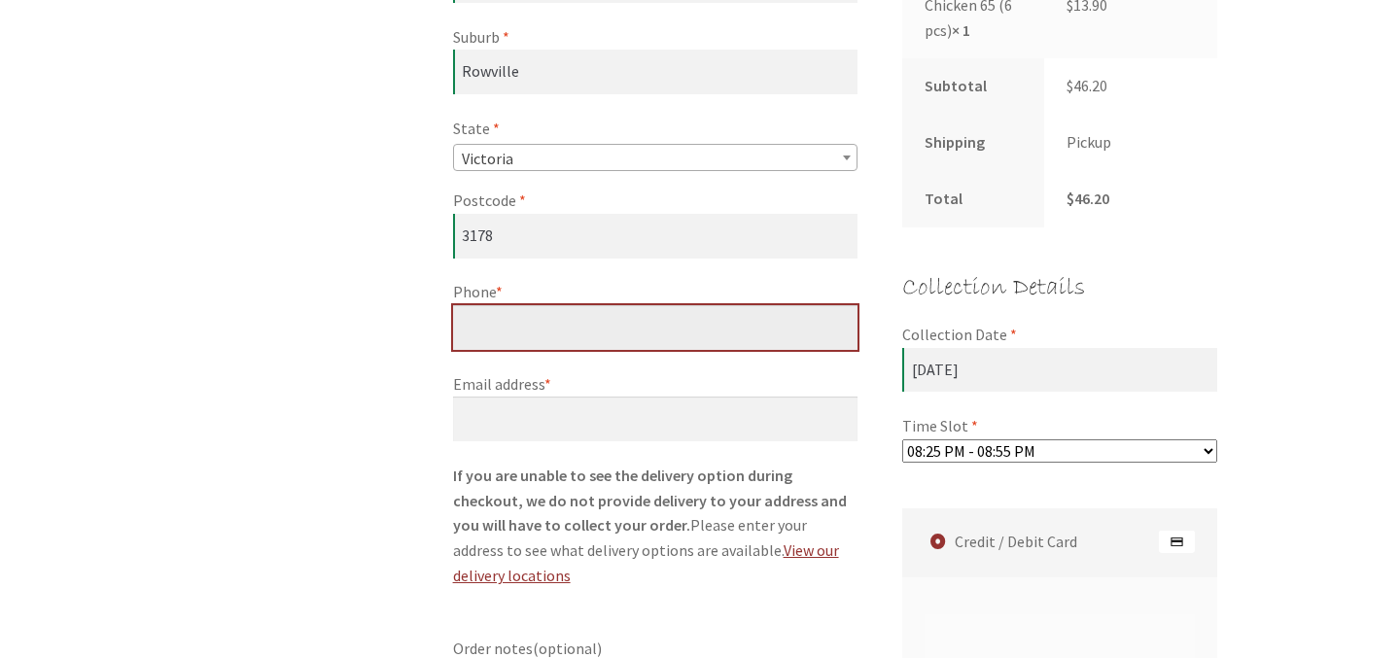
click at [656, 320] on input "Phone *" at bounding box center [655, 327] width 404 height 45
type input "0406361571"
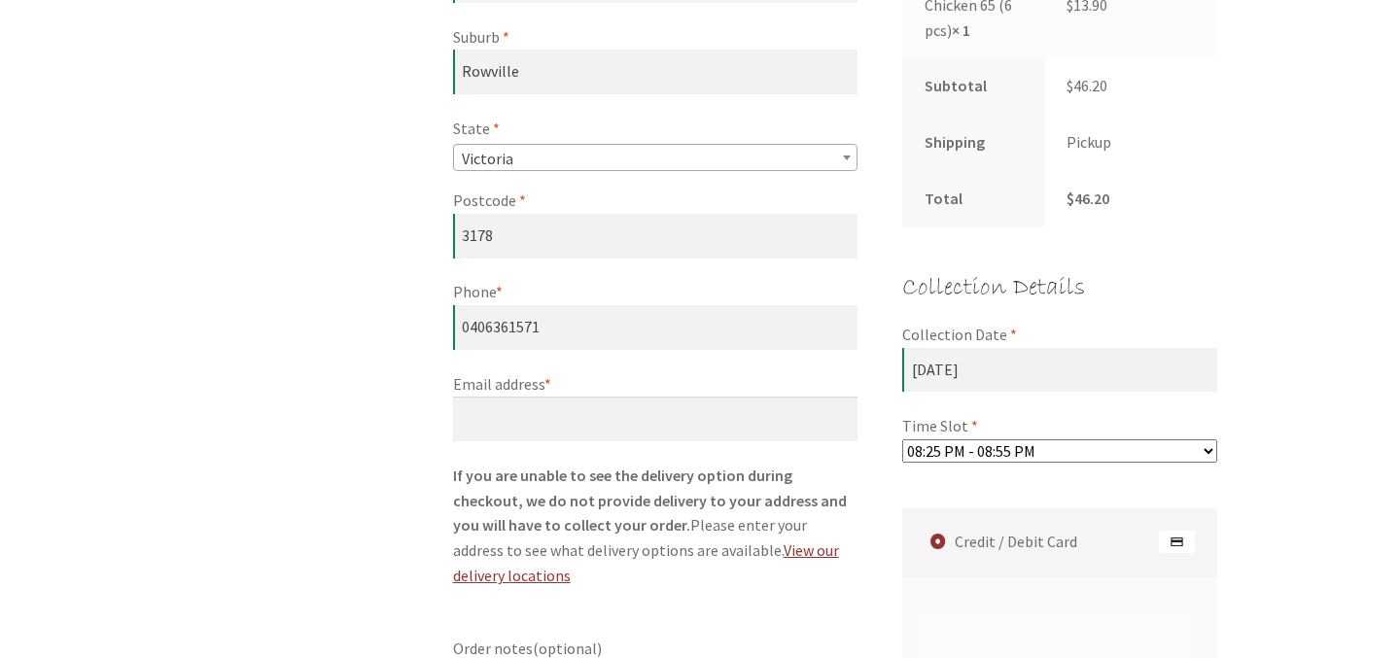
drag, startPoint x: 600, startPoint y: 396, endPoint x: 600, endPoint y: 406, distance: 10.7
click at [600, 397] on label "Email address *" at bounding box center [655, 384] width 404 height 25
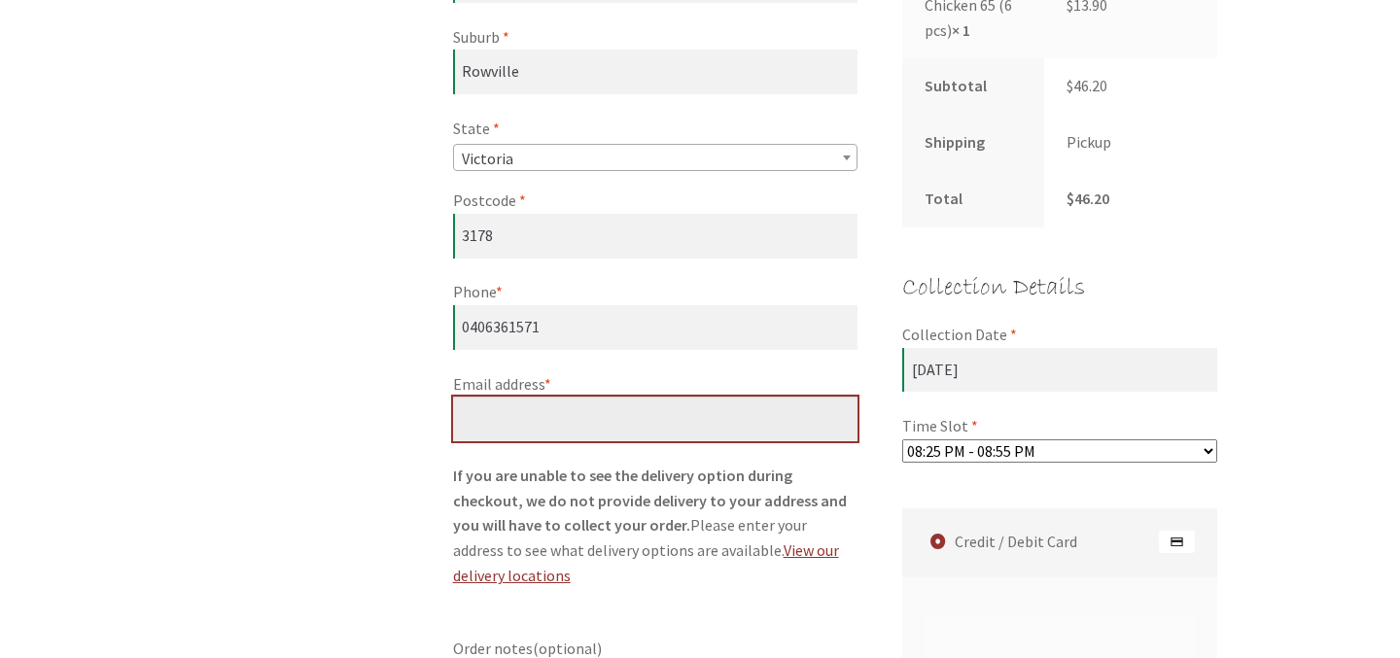
click at [600, 397] on input "Email address *" at bounding box center [655, 419] width 404 height 45
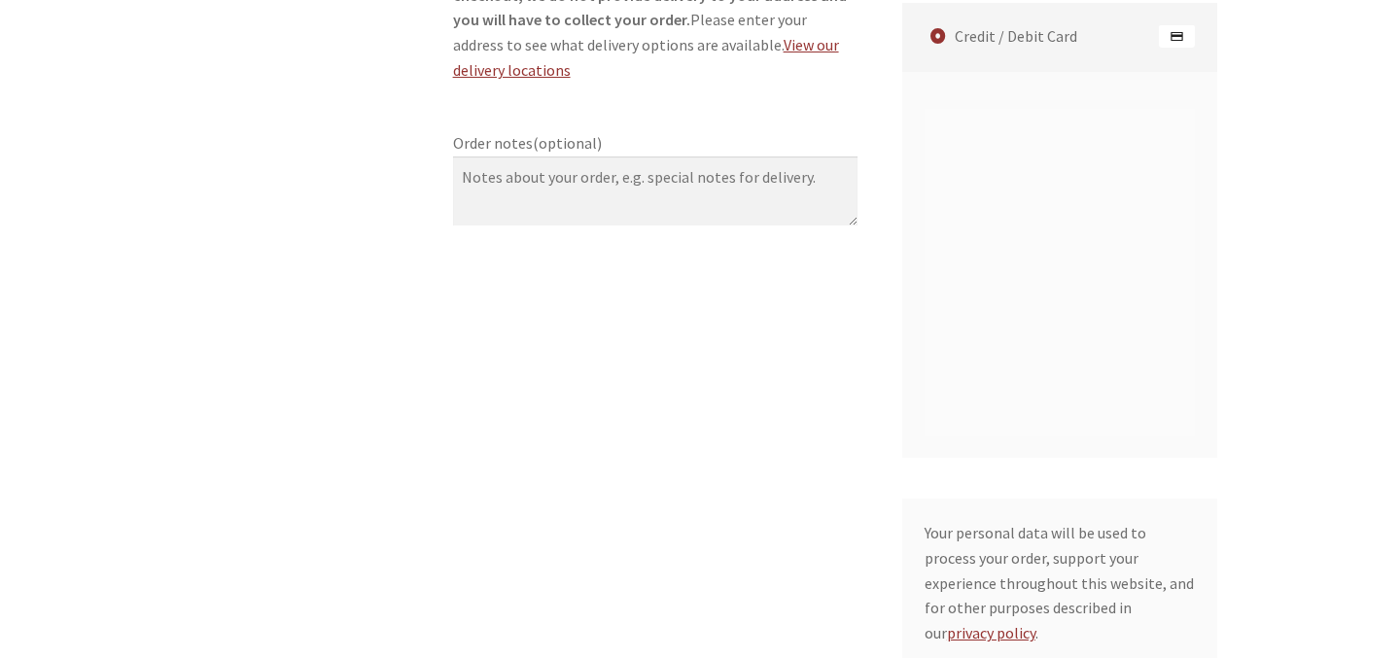
scroll to position [1449, 0]
type input "[EMAIL_ADDRESS][DOMAIN_NAME]"
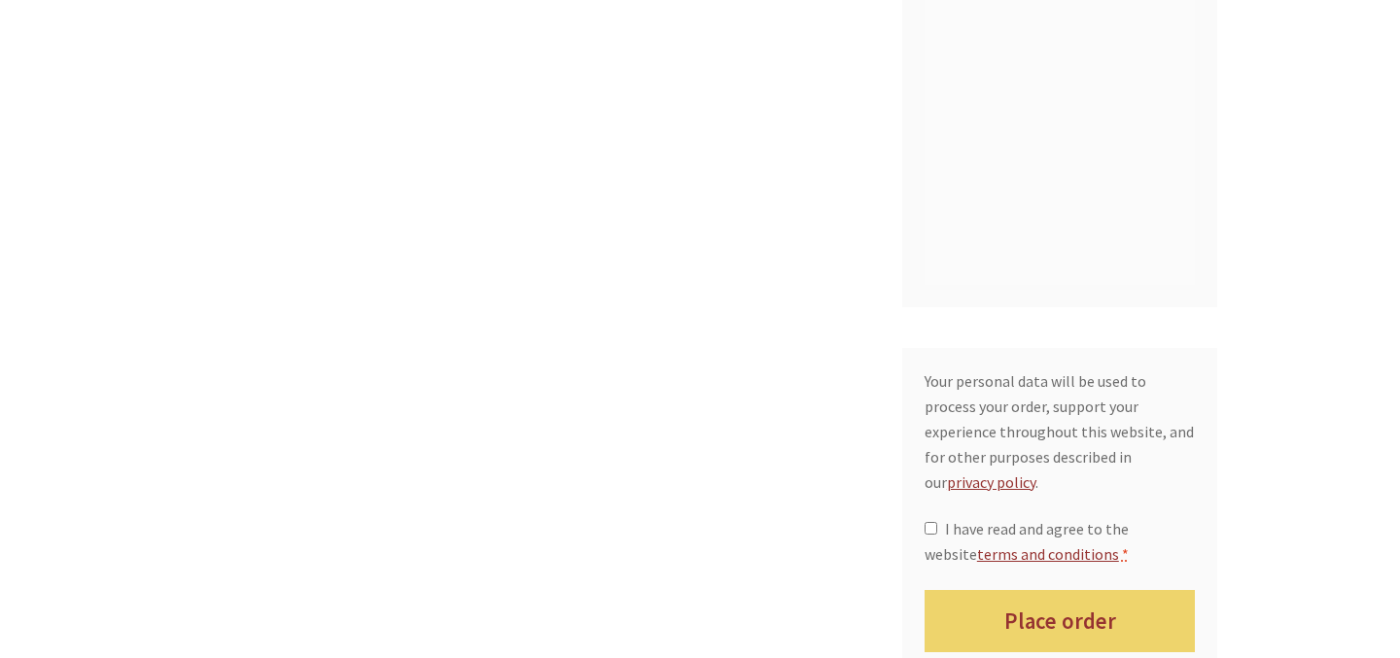
scroll to position [2017, 0]
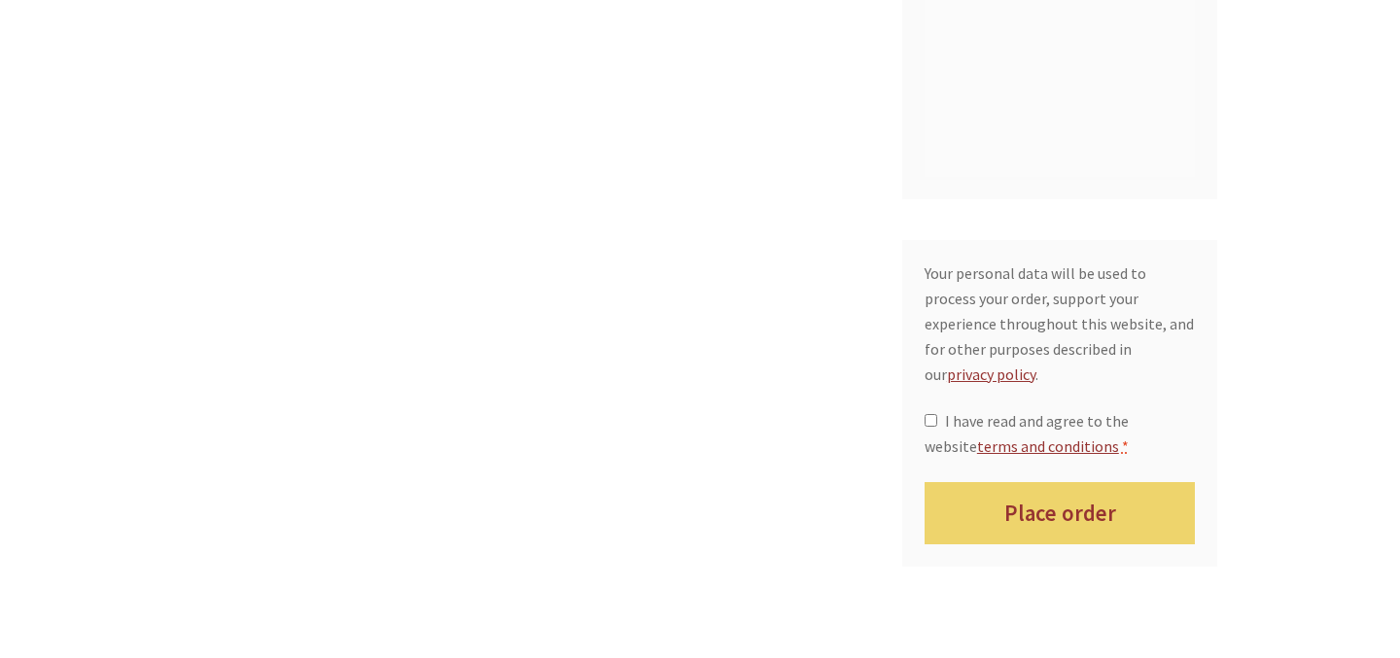
click at [981, 411] on span "I have read and agree to the website terms and conditions" at bounding box center [1026, 433] width 204 height 45
click at [937, 414] on input "I have read and agree to the website terms and conditions *" at bounding box center [930, 420] width 13 height 13
checkbox input "true"
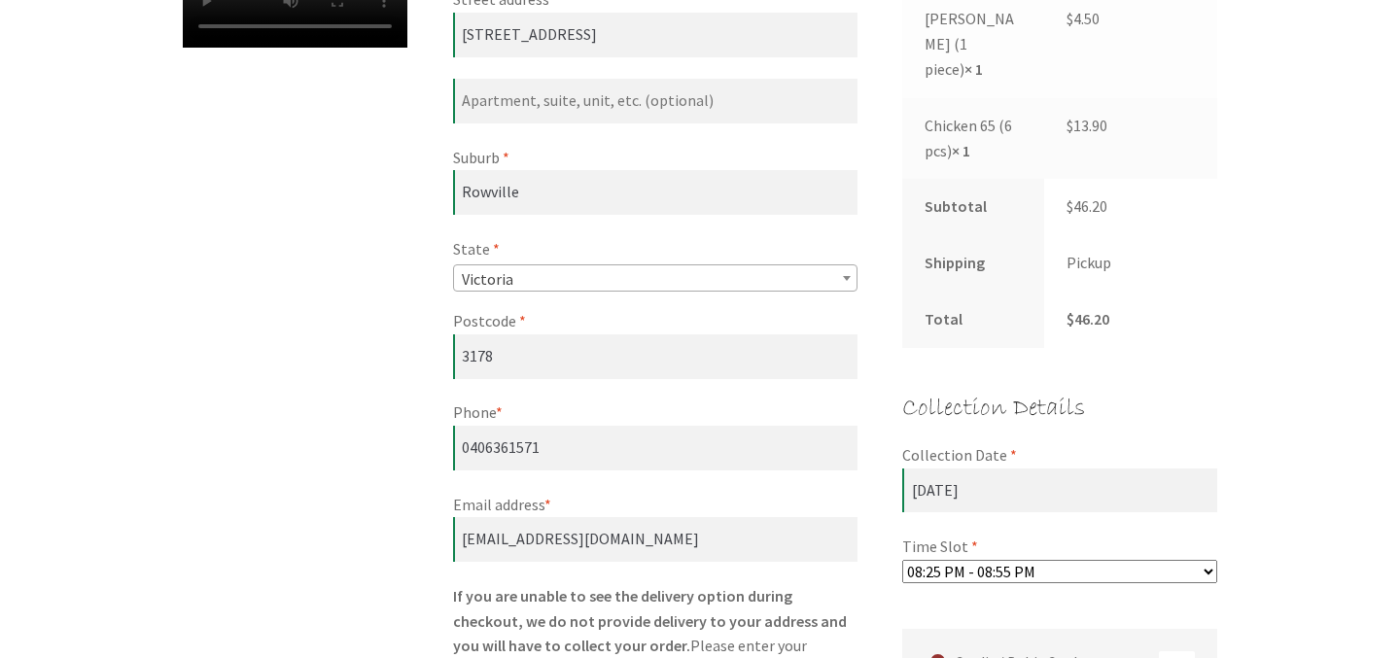
scroll to position [408, 0]
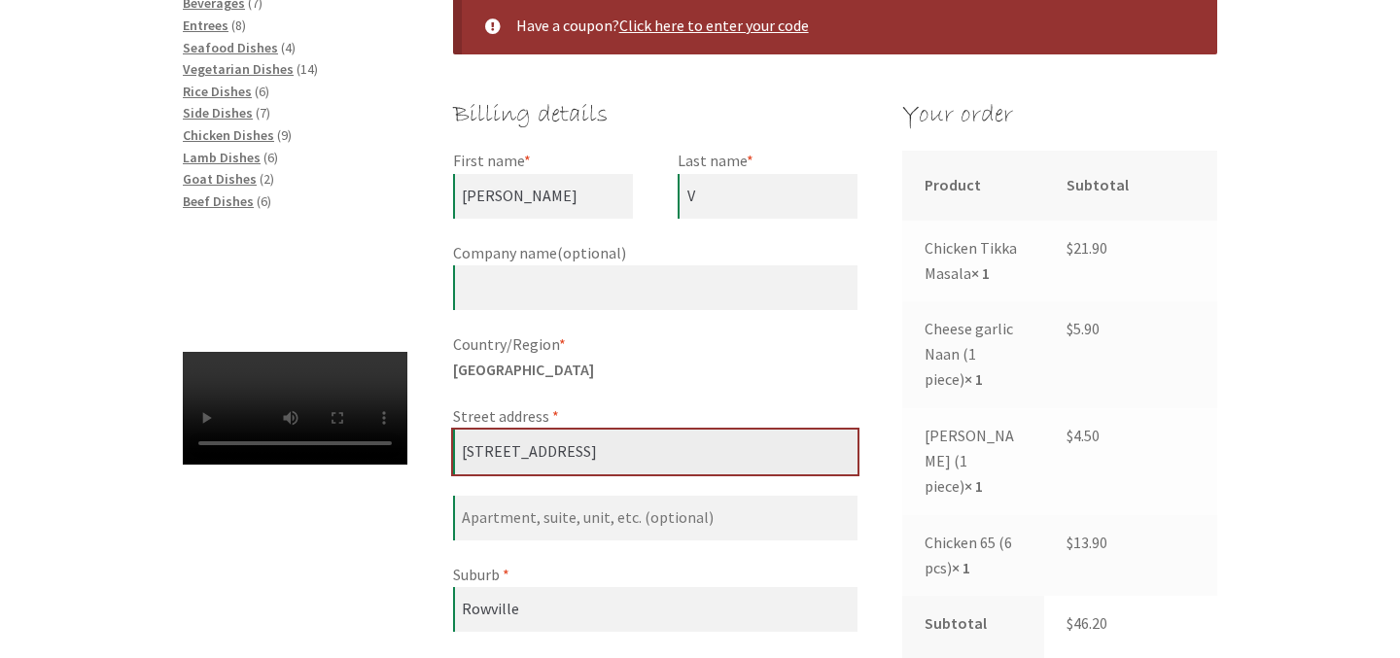
drag, startPoint x: 634, startPoint y: 437, endPoint x: 119, endPoint y: 448, distance: 515.3
type input "`"
type input "39"
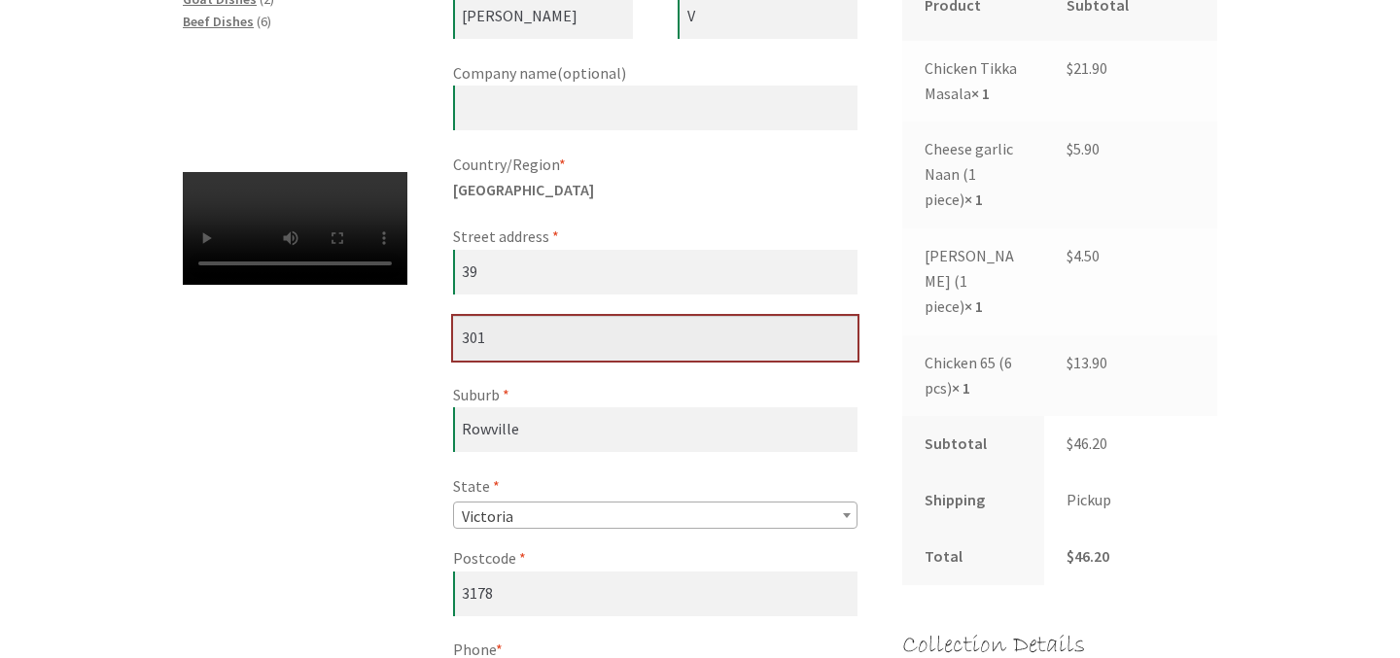
scroll to position [589, 0]
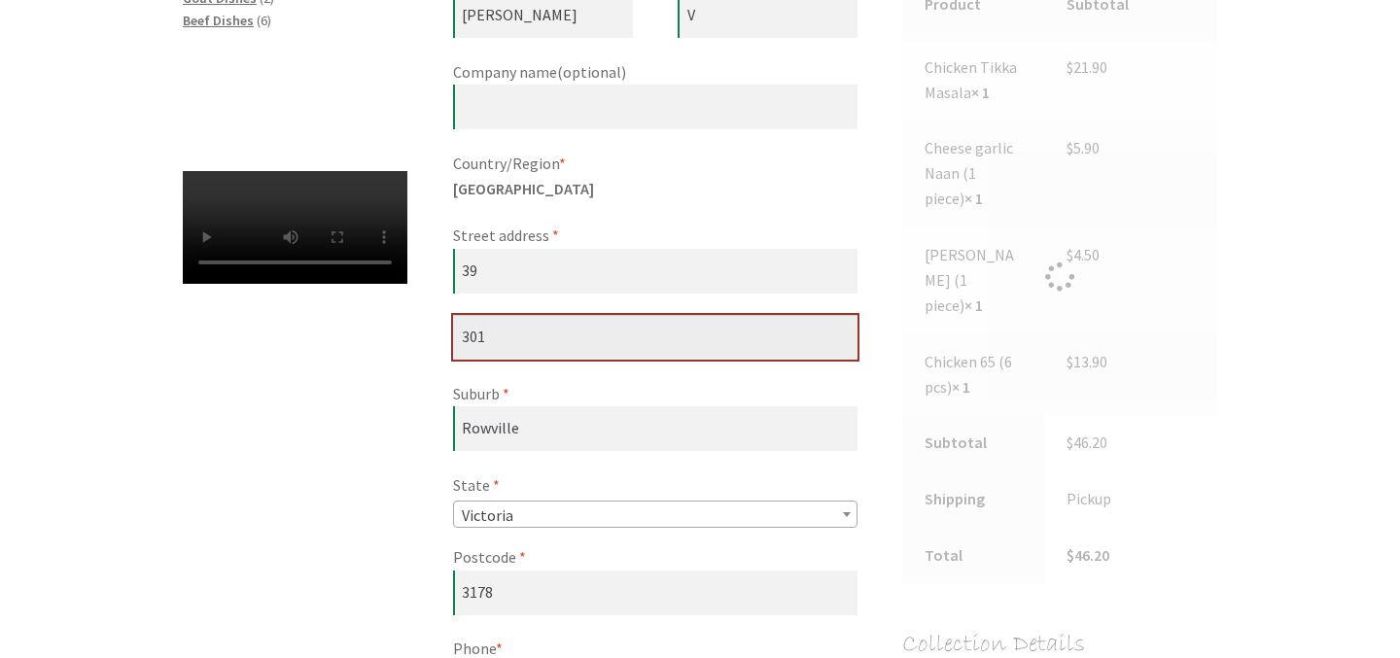
type input "301"
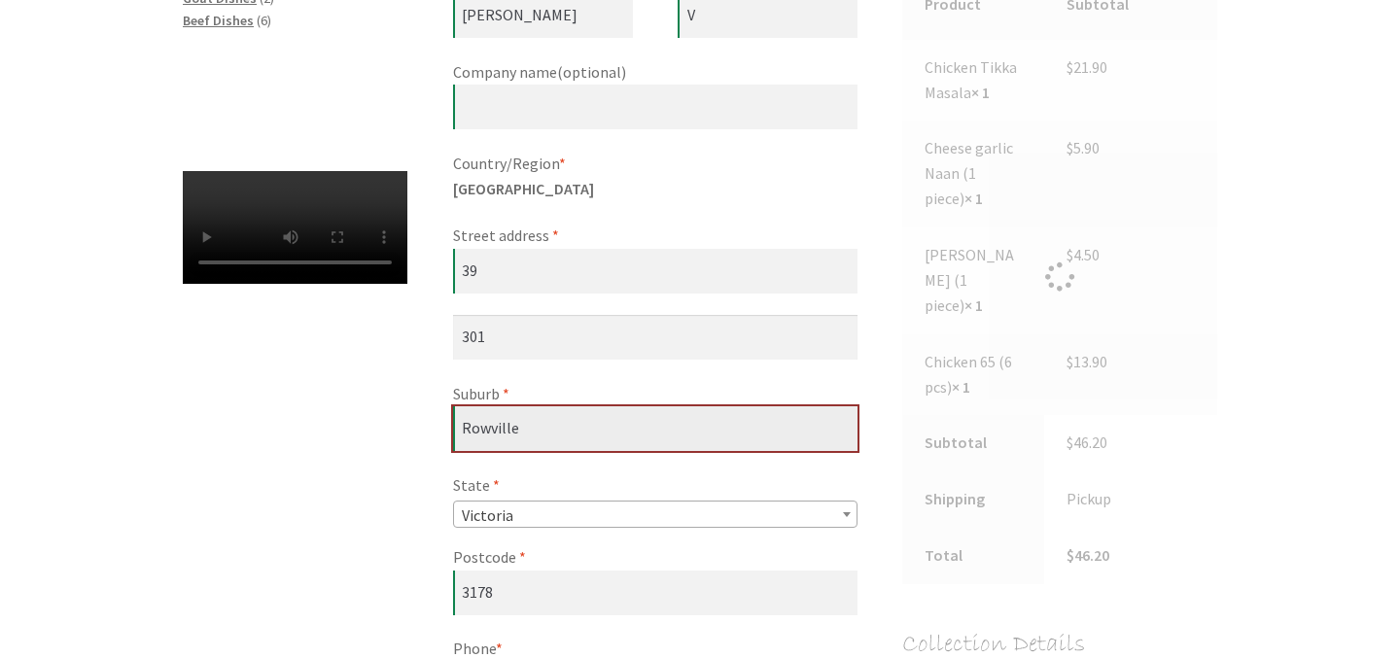
click at [595, 431] on input "Rowville" at bounding box center [655, 428] width 404 height 45
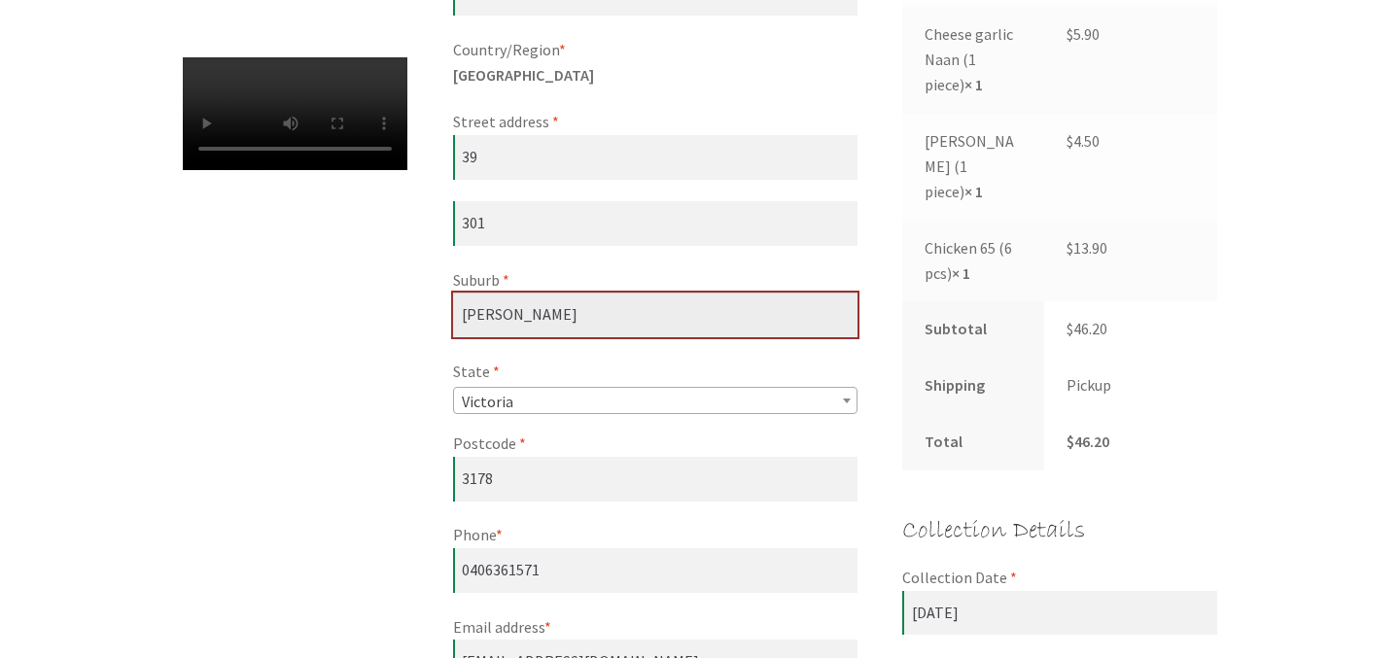
scroll to position [705, 0]
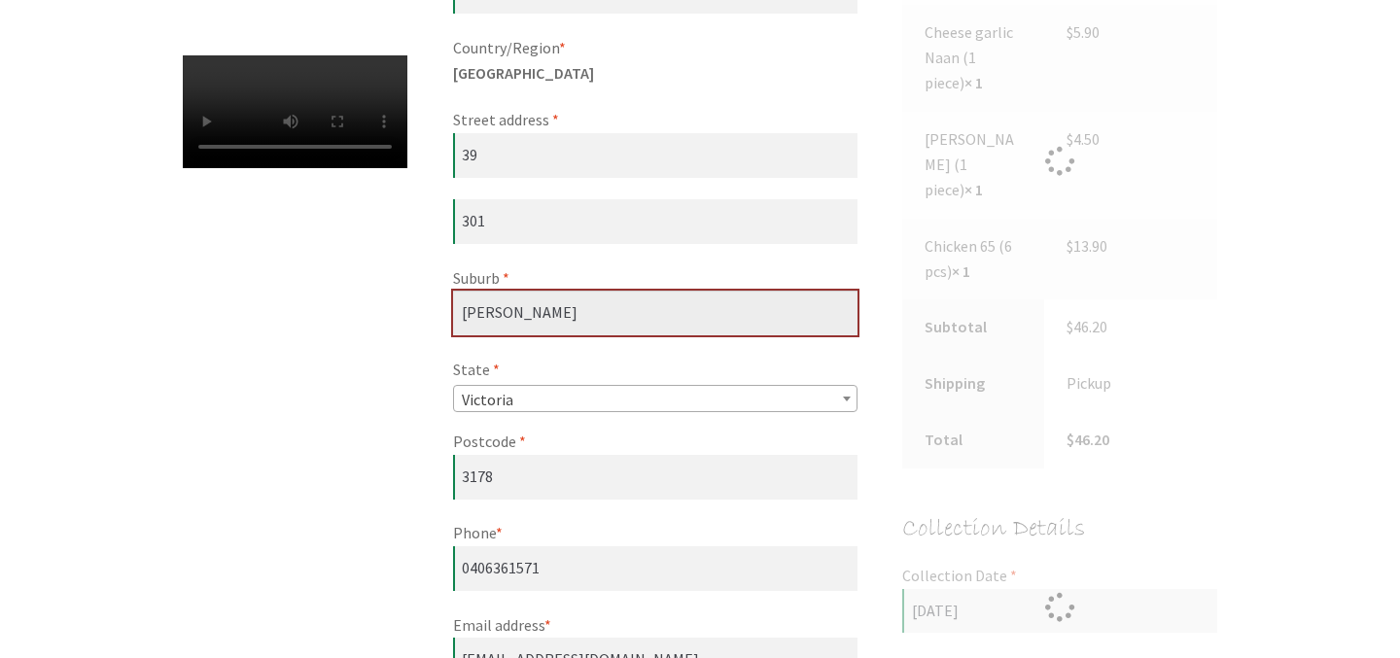
type input "Bruce"
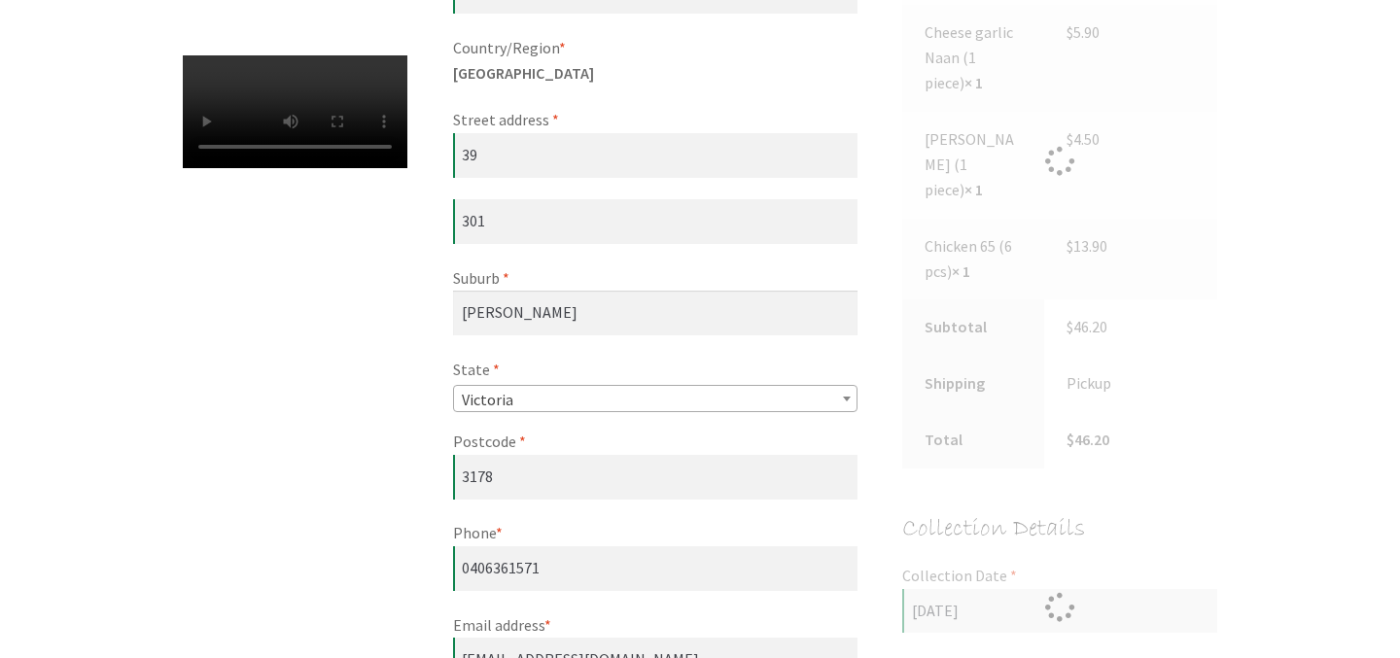
click at [663, 402] on span "Victoria" at bounding box center [655, 399] width 402 height 27
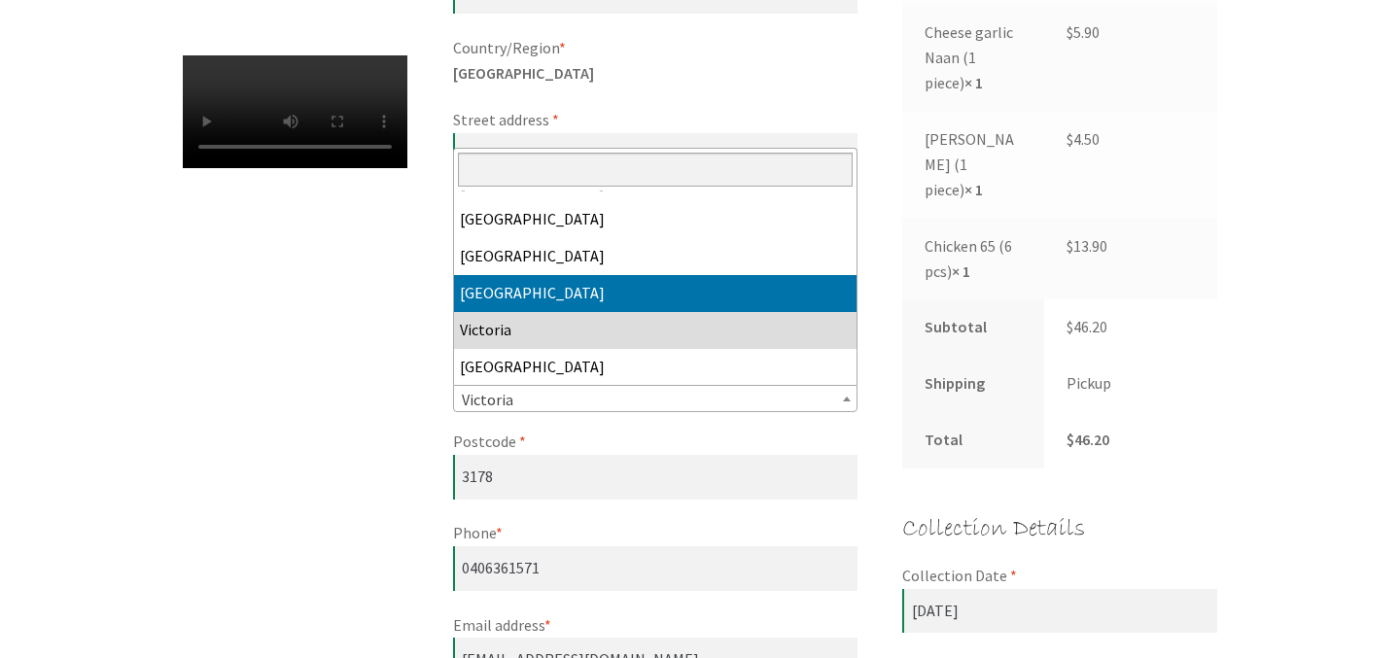
scroll to position [0, 0]
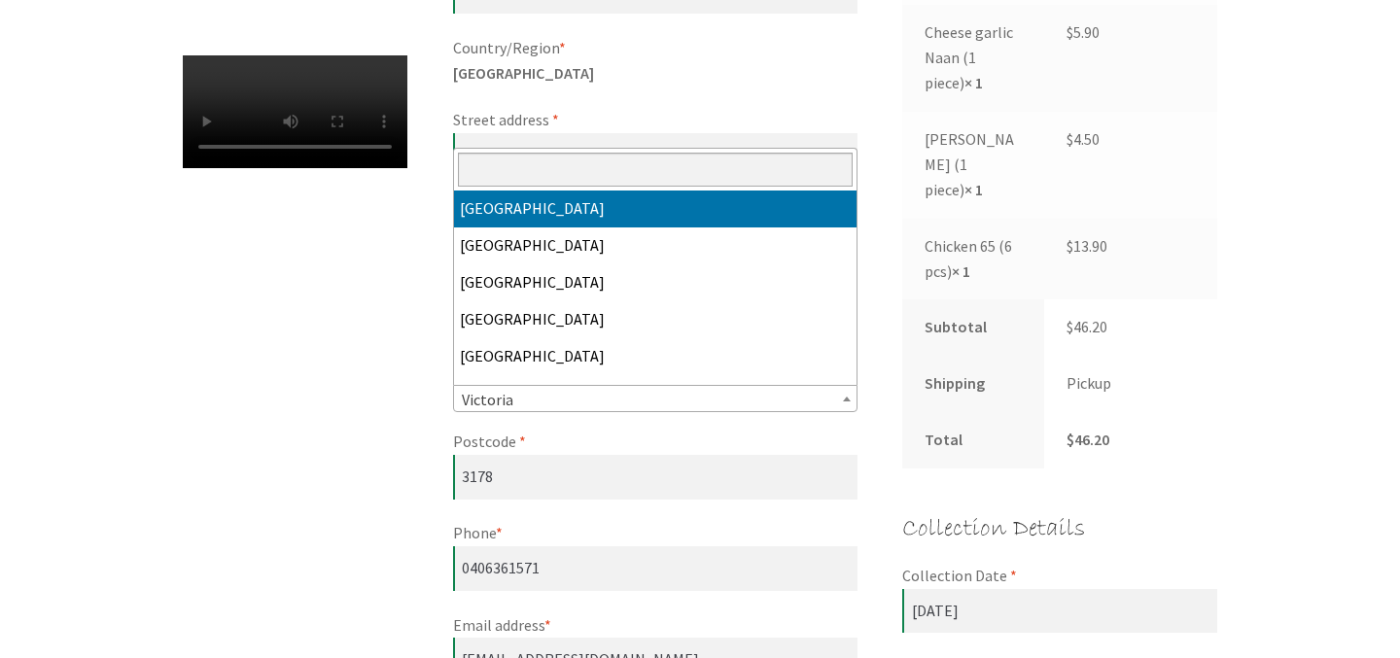
select select "ACT"
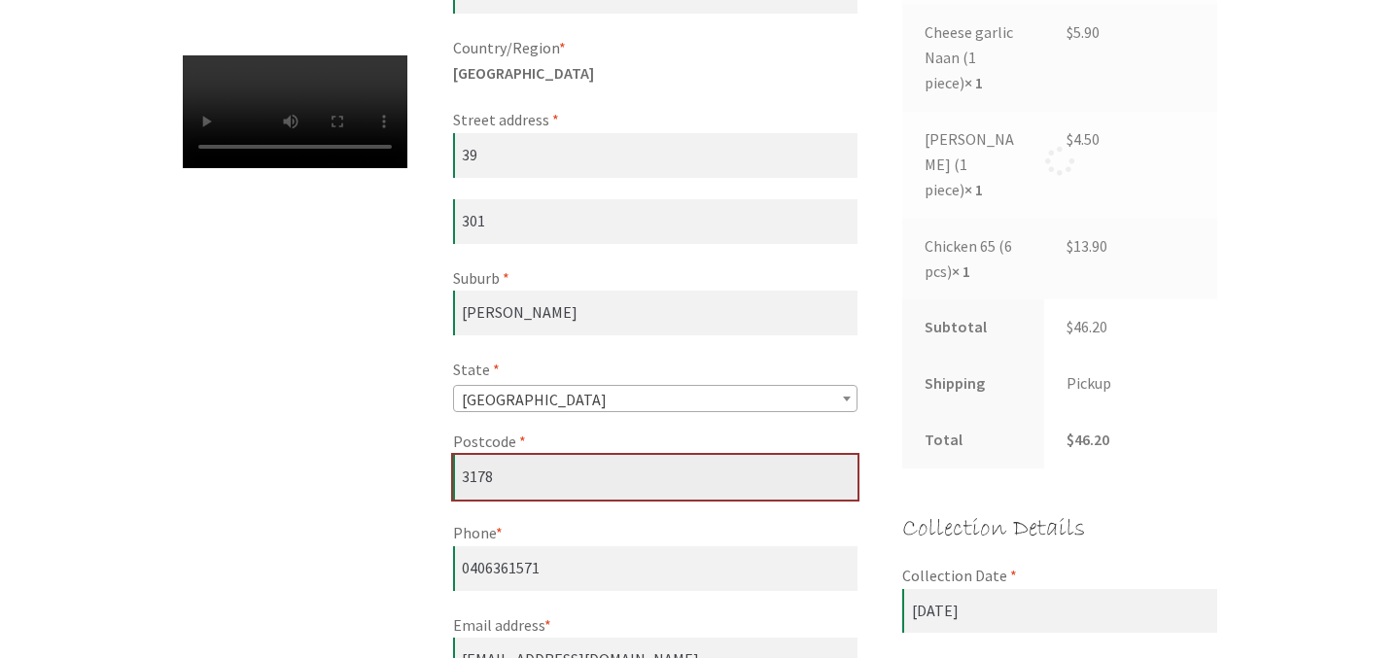
click at [576, 484] on input "3178" at bounding box center [655, 477] width 404 height 45
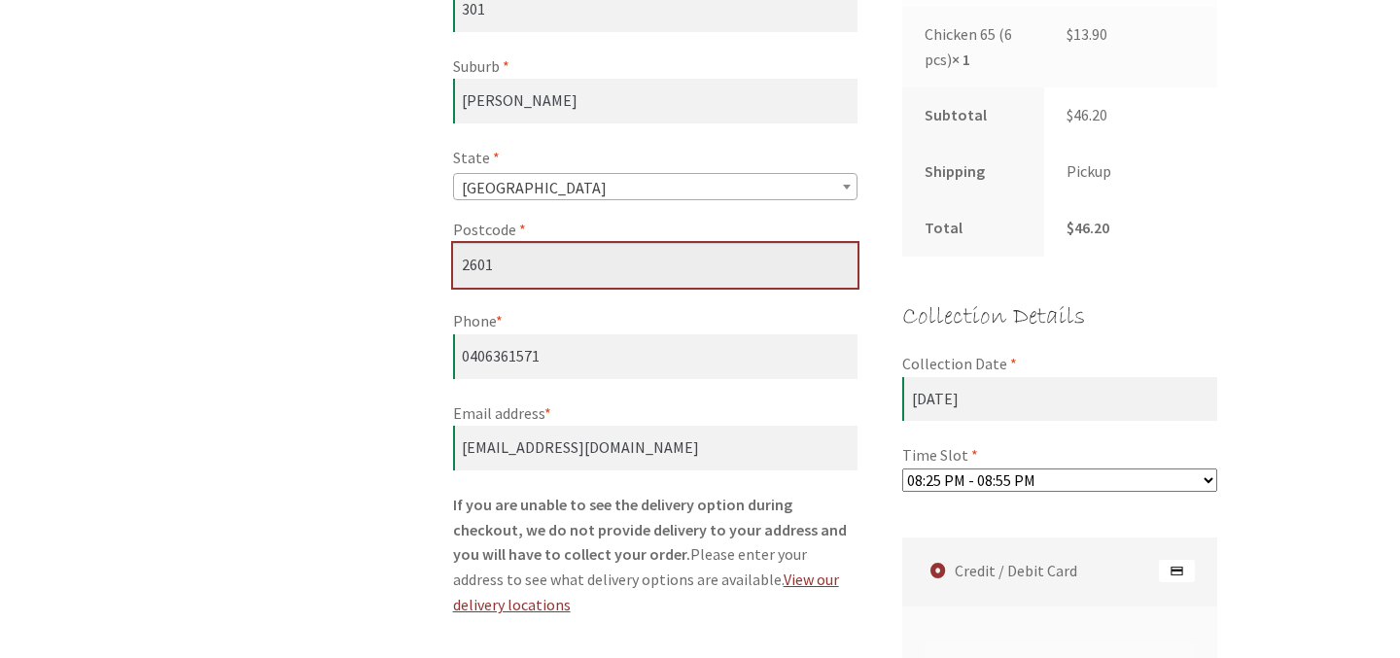
scroll to position [921, 0]
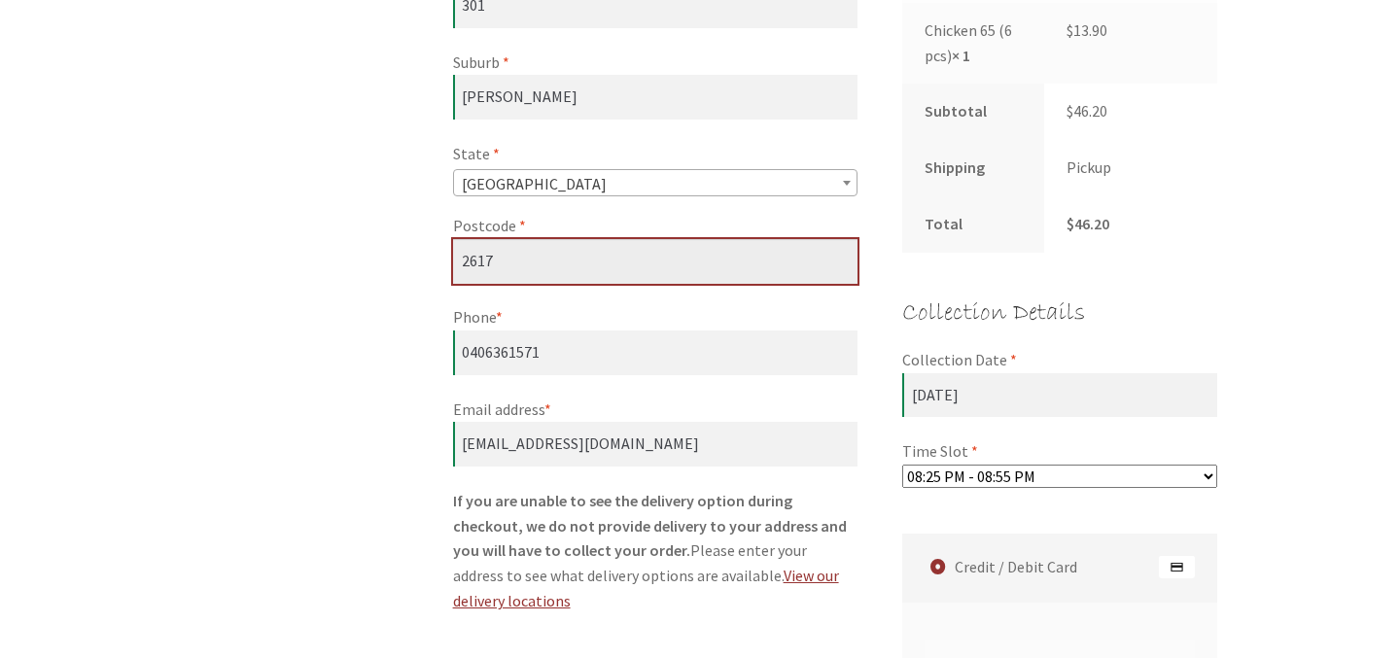
type input "2617"
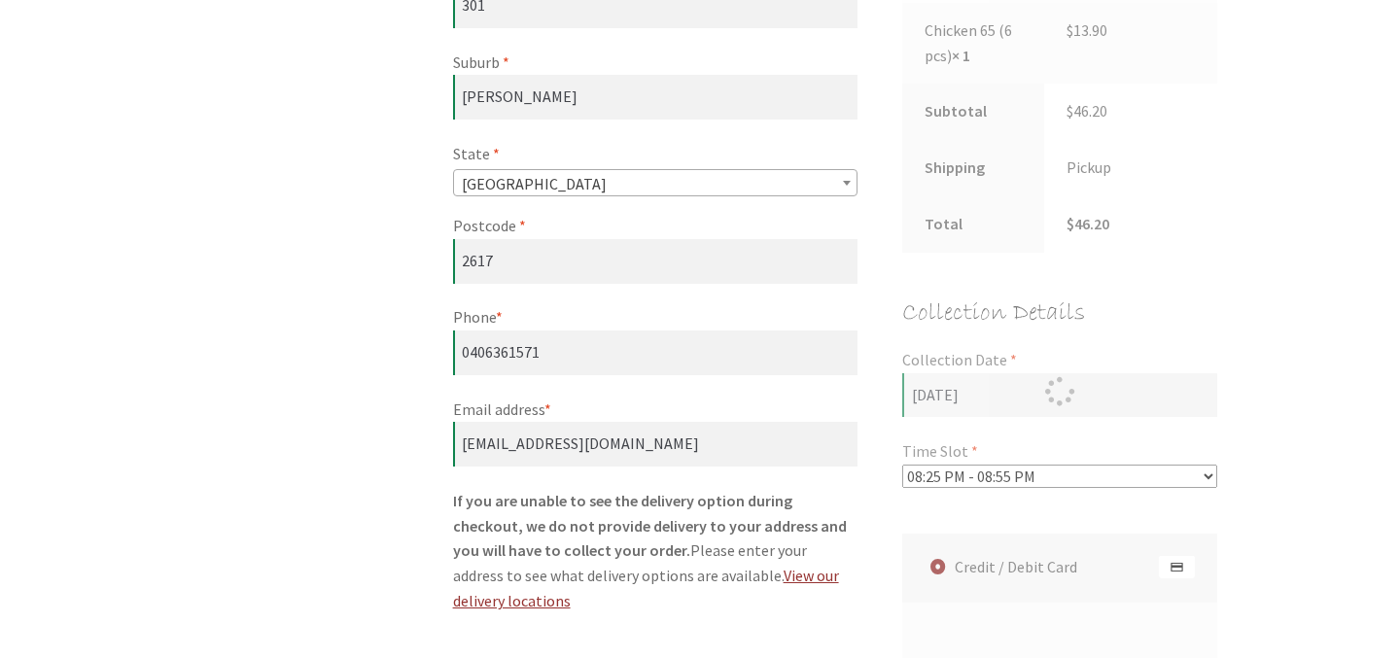
click at [236, 223] on div "Checkout Have a coupon? Click here to enter your code Coupon: Apply coupon Bill…" at bounding box center [700, 604] width 1116 height 2381
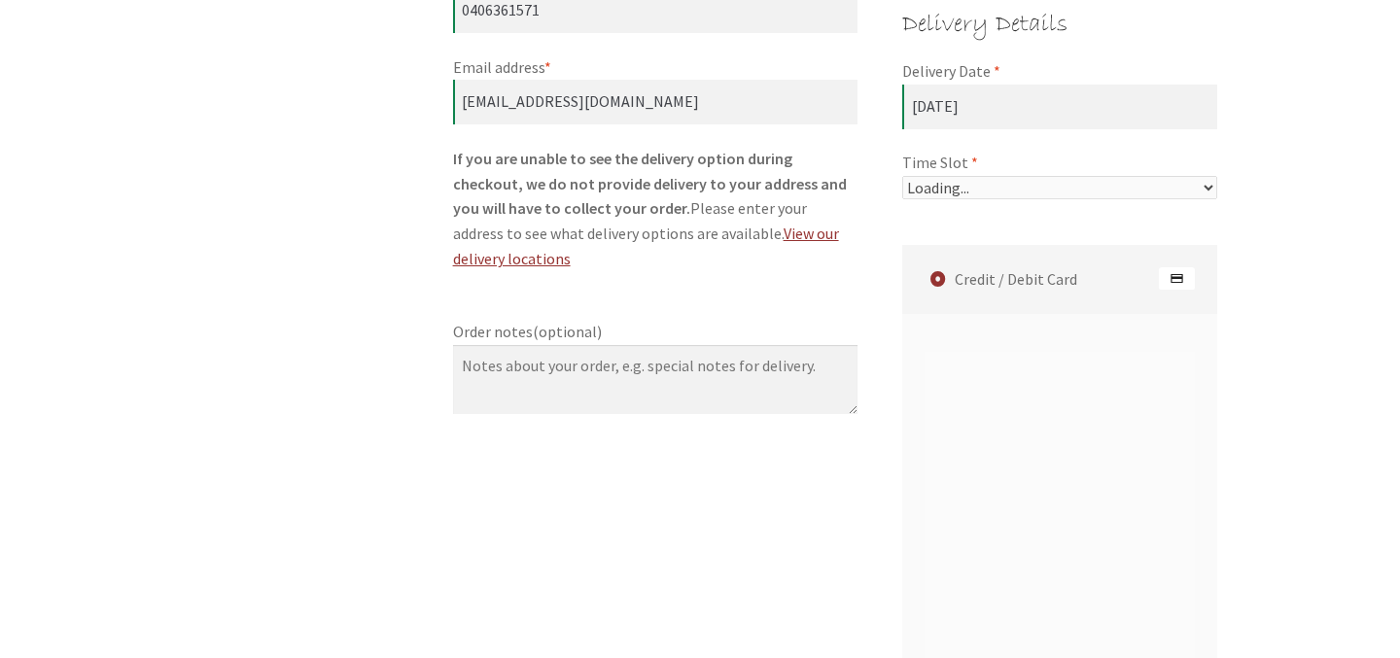
select select "60c2ef62db861/5|0.00"
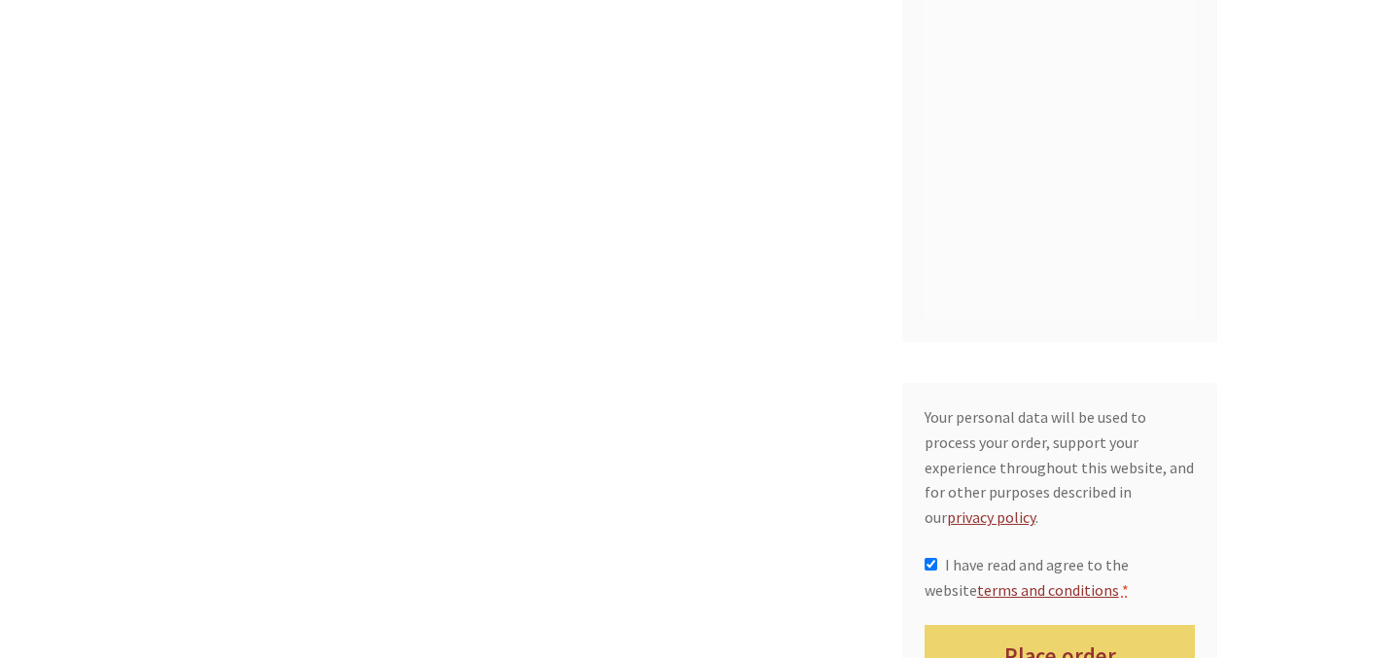
scroll to position [2277, 0]
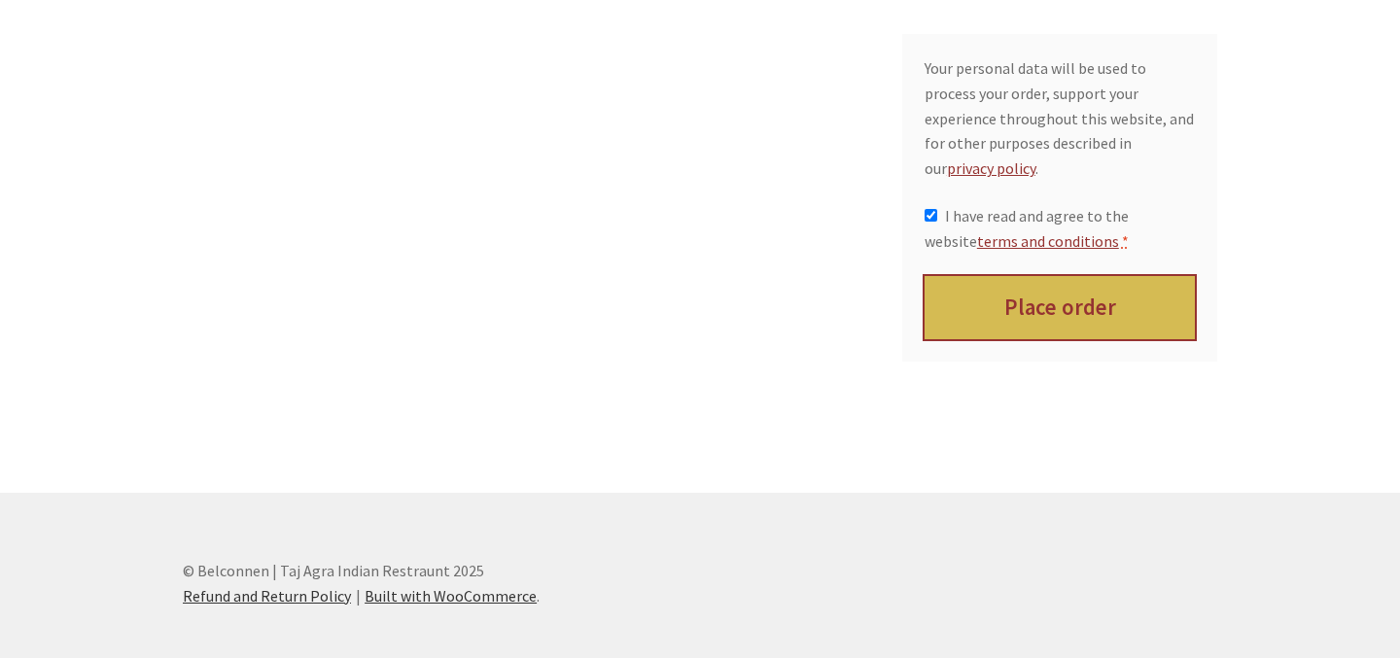
click at [1042, 276] on button "Place order" at bounding box center [1059, 307] width 271 height 63
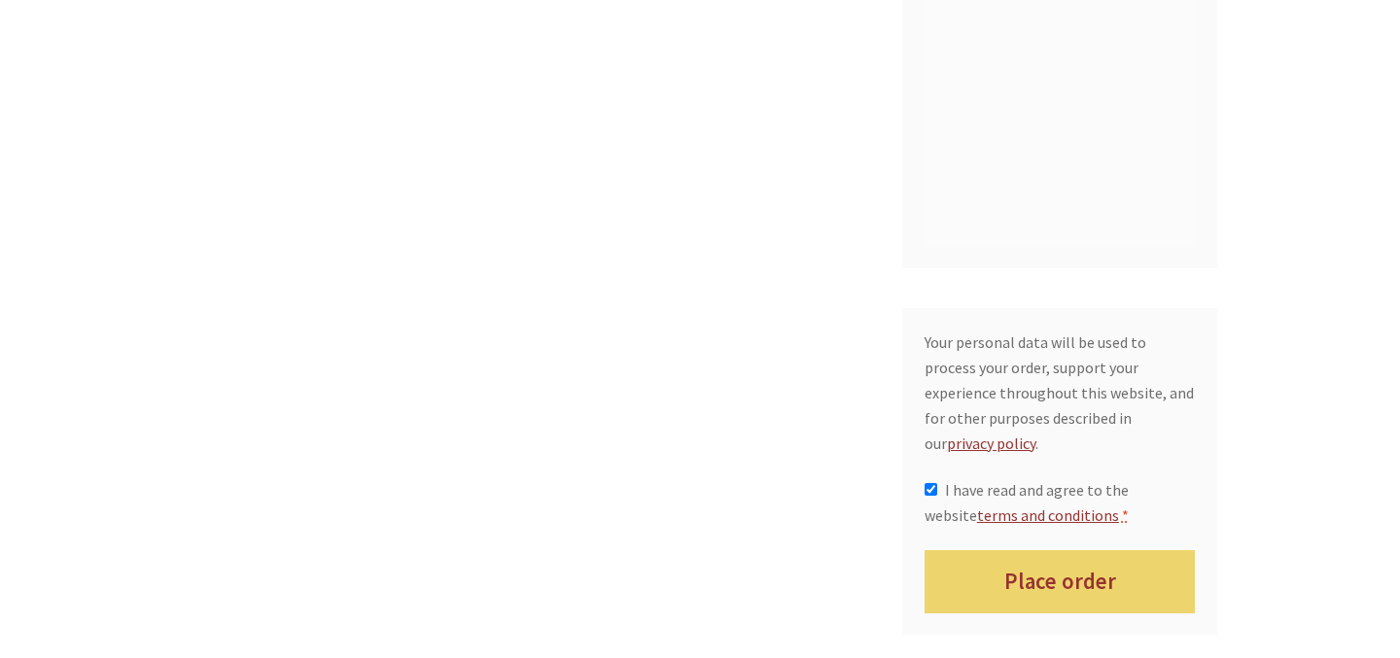
scroll to position [1819, 0]
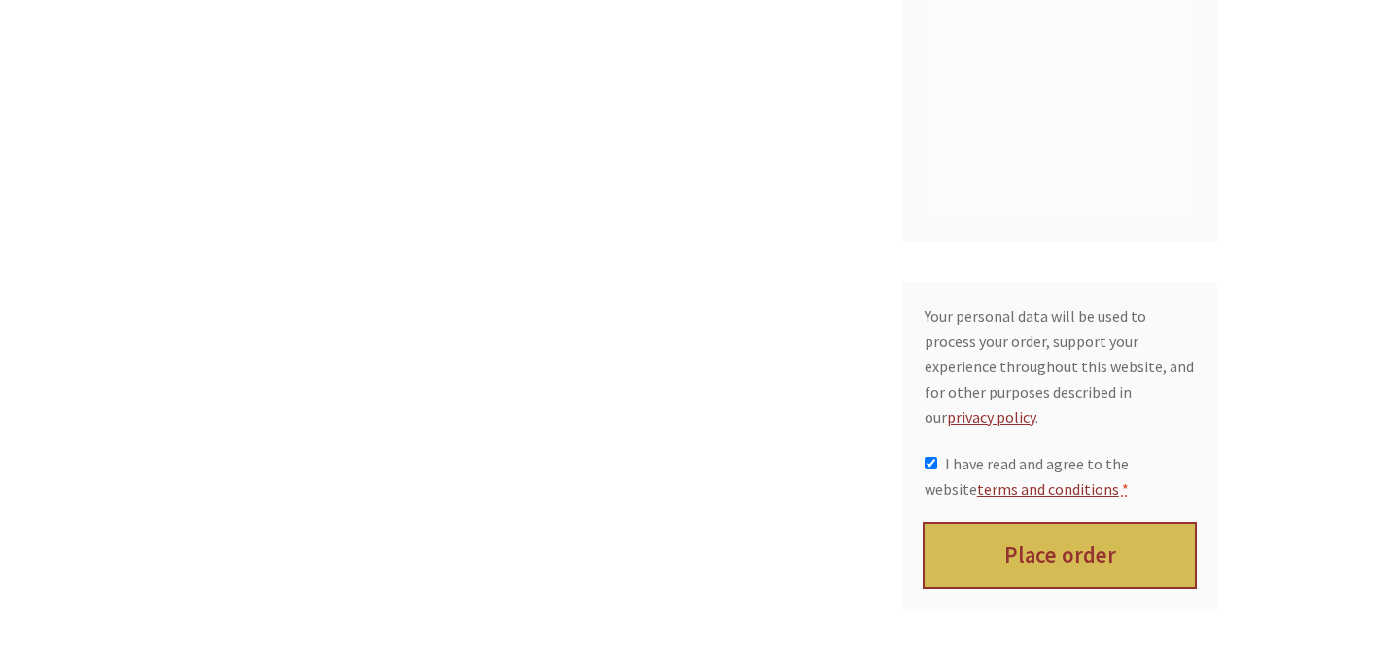
click at [953, 524] on button "Place order" at bounding box center [1059, 555] width 271 height 63
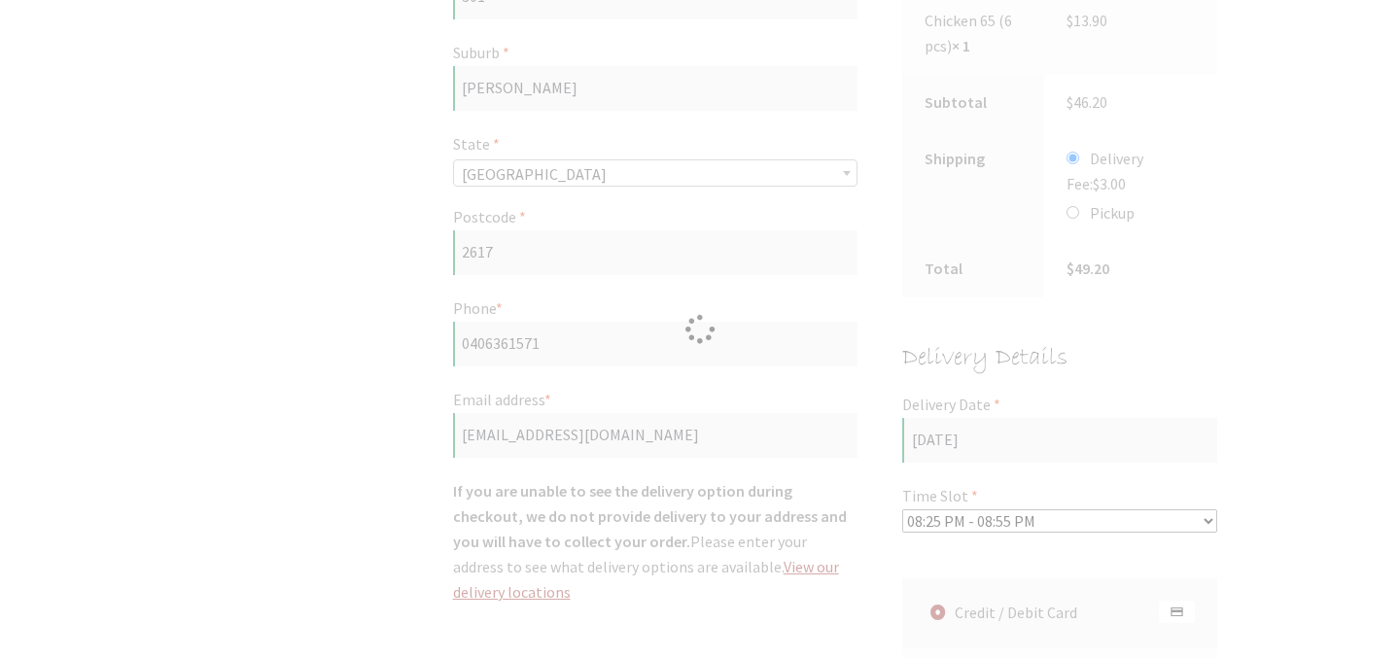
scroll to position [1037, 0]
